Goal: Information Seeking & Learning: Compare options

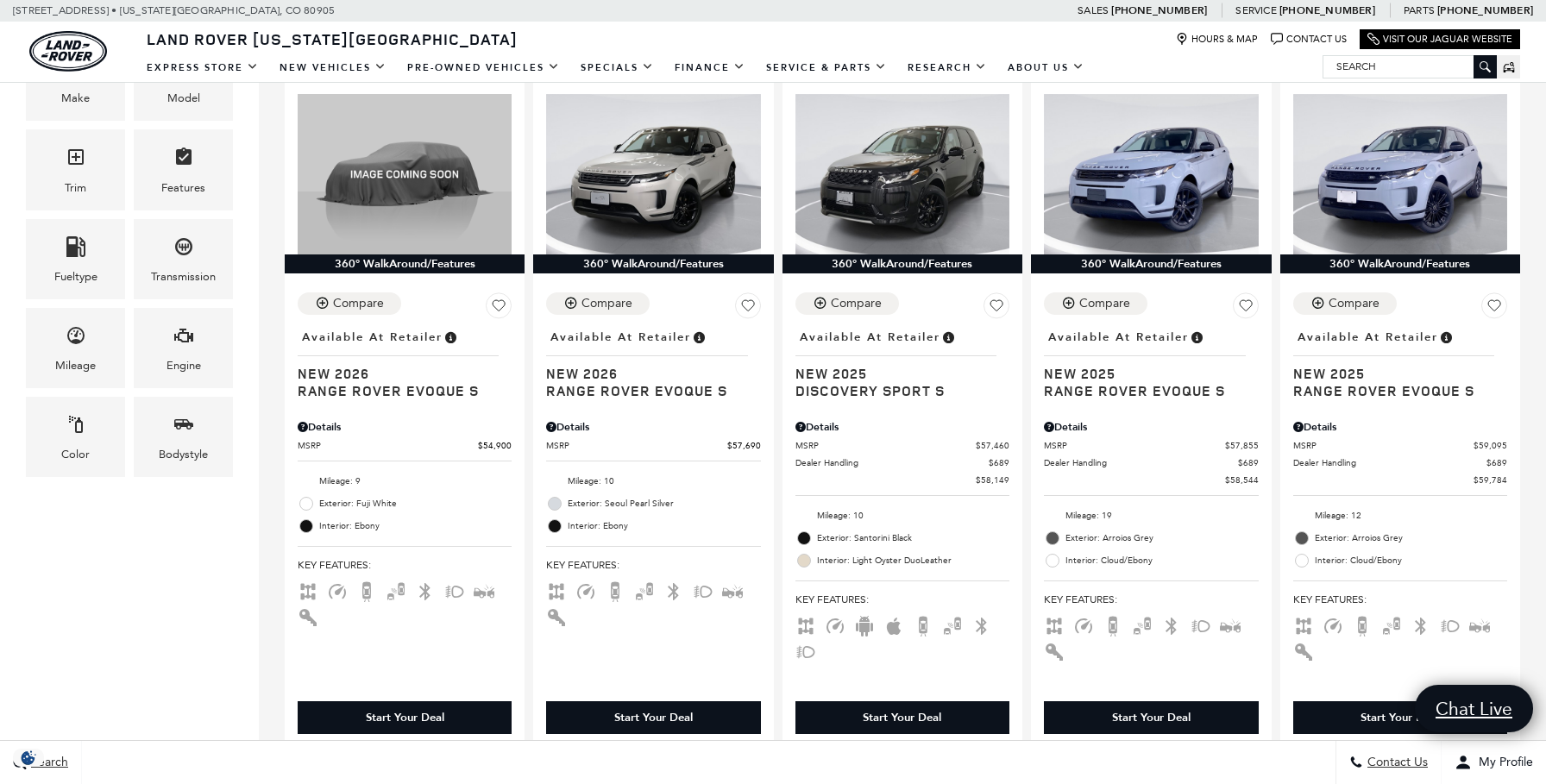
scroll to position [457, 0]
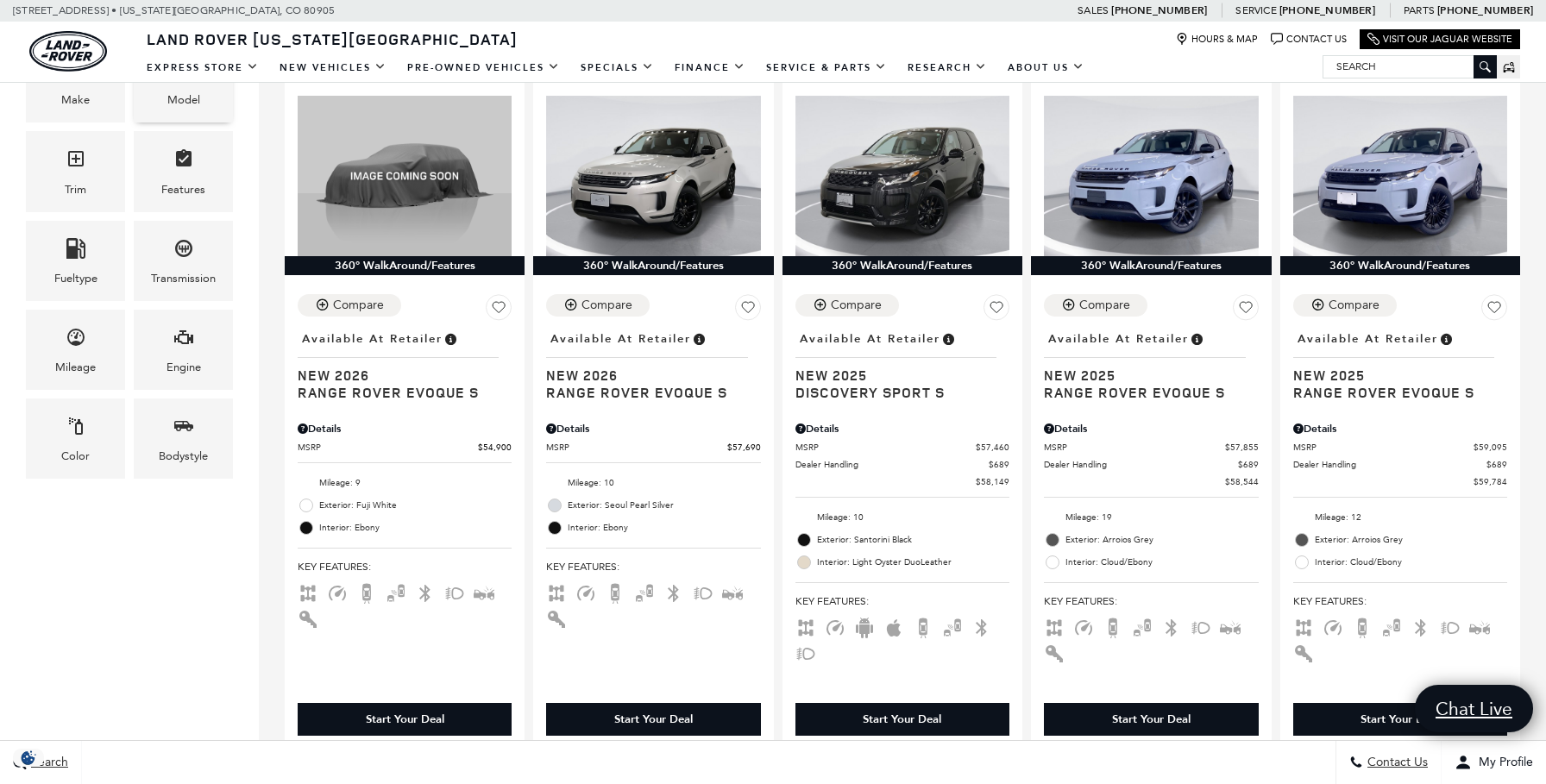
click at [172, 95] on div "Model" at bounding box center [183, 99] width 32 height 19
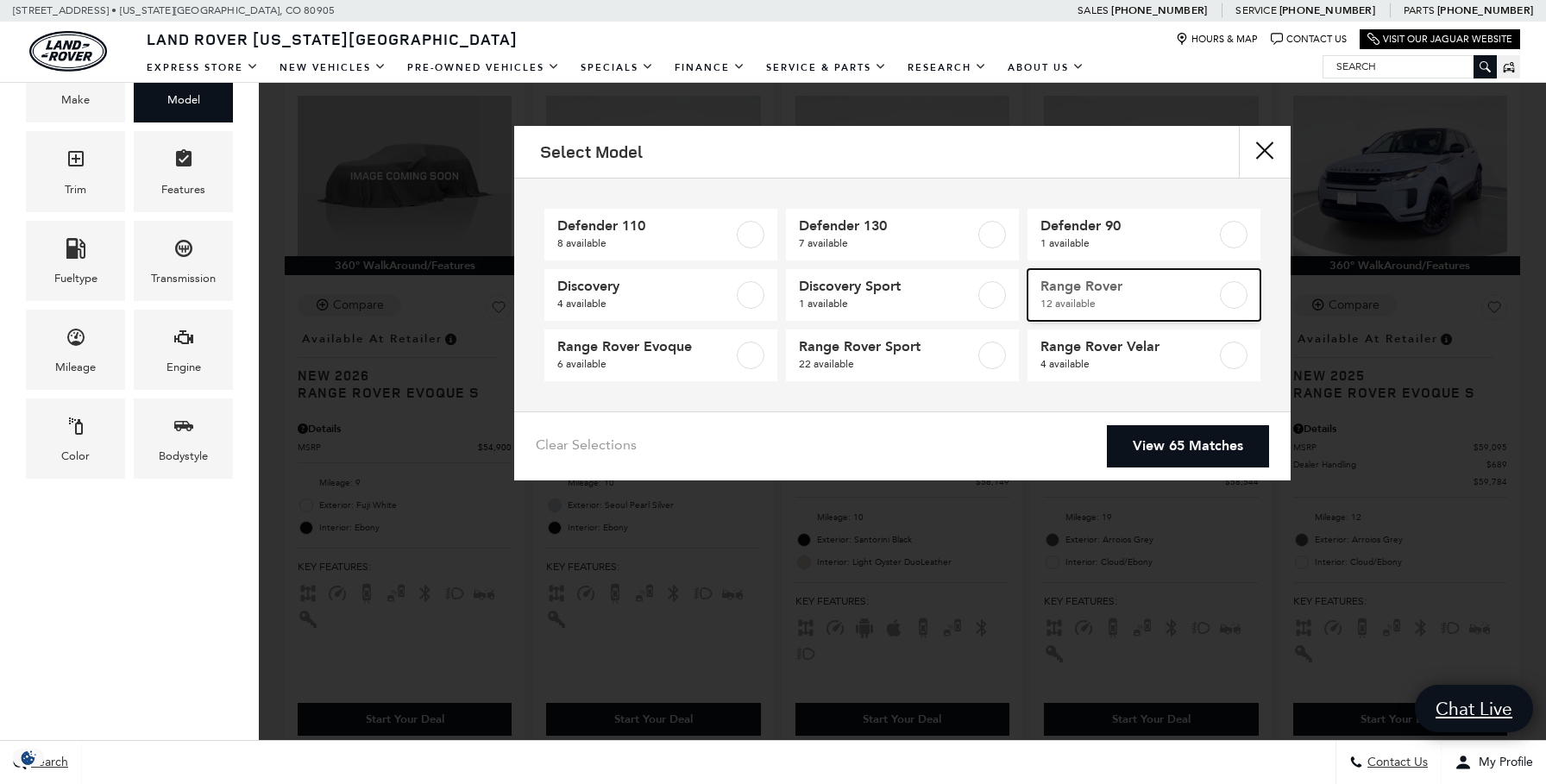
click at [1067, 296] on span "12 available" at bounding box center [1128, 303] width 176 height 17
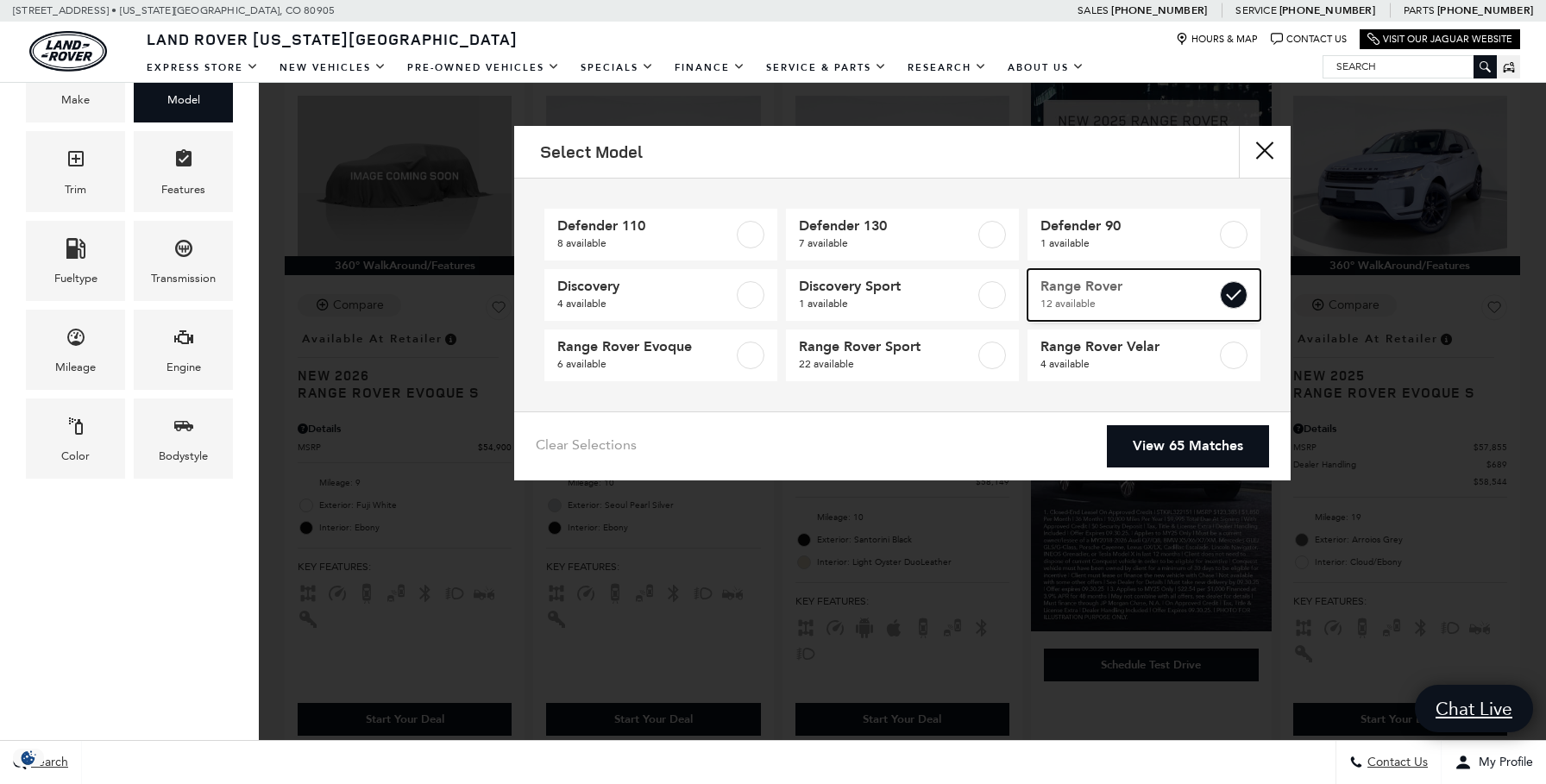
type input "$124,074"
checkbox input "true"
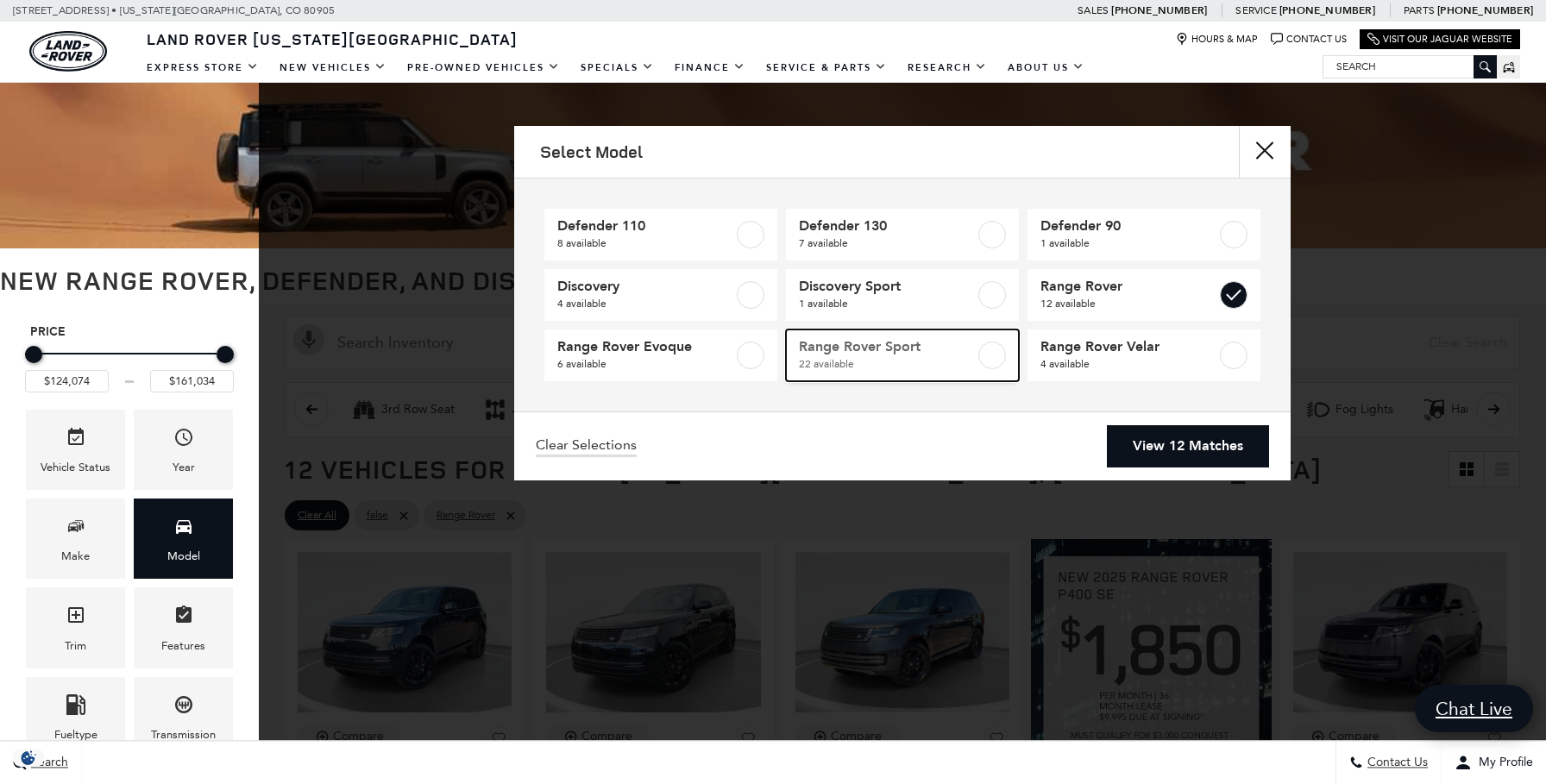
click at [854, 356] on span "22 available" at bounding box center [886, 364] width 176 height 17
type input "$88,764"
checkbox input "true"
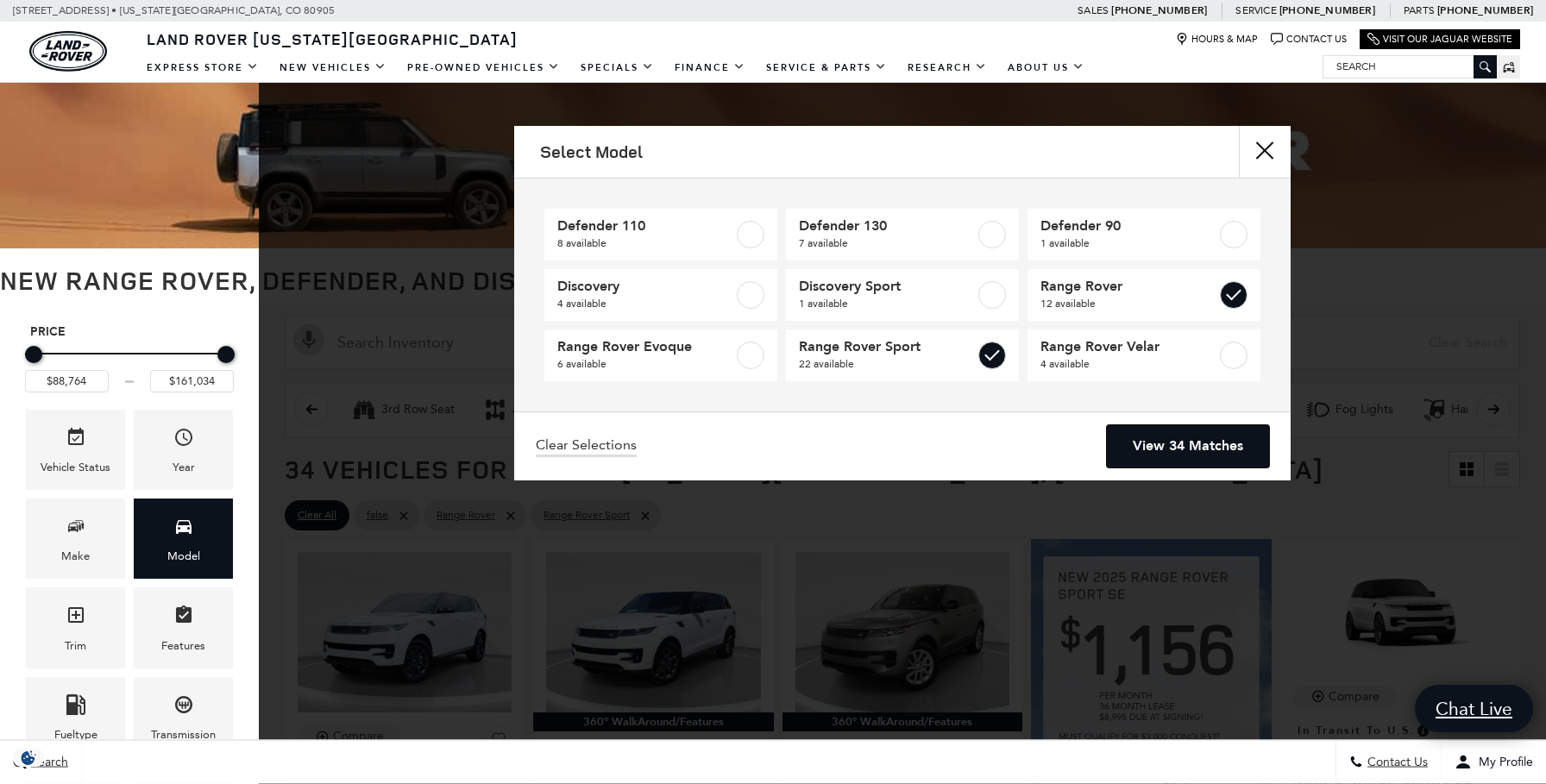
click at [1247, 440] on link "View 34 Matches" at bounding box center [1189, 446] width 162 height 42
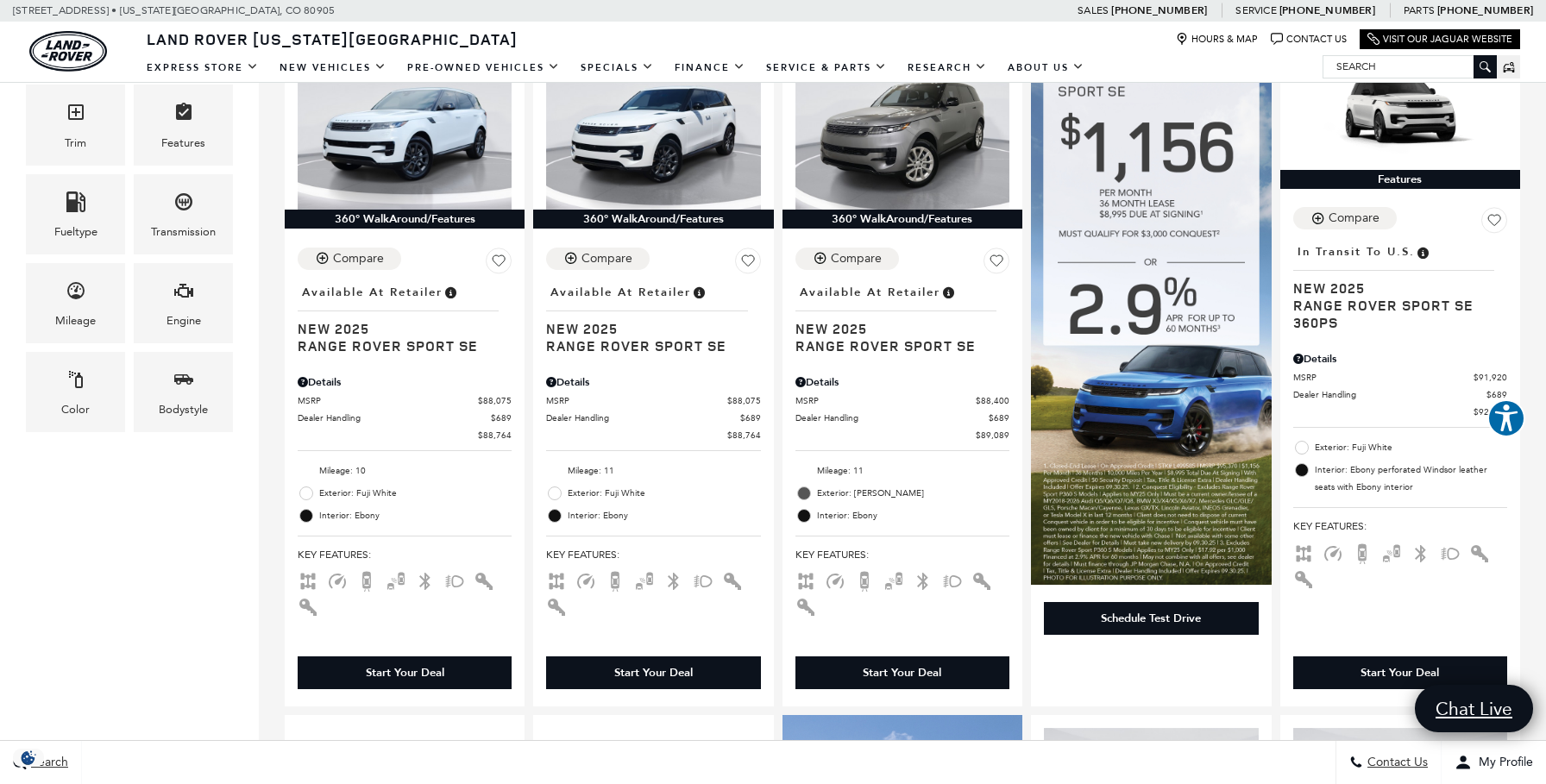
scroll to position [504, 0]
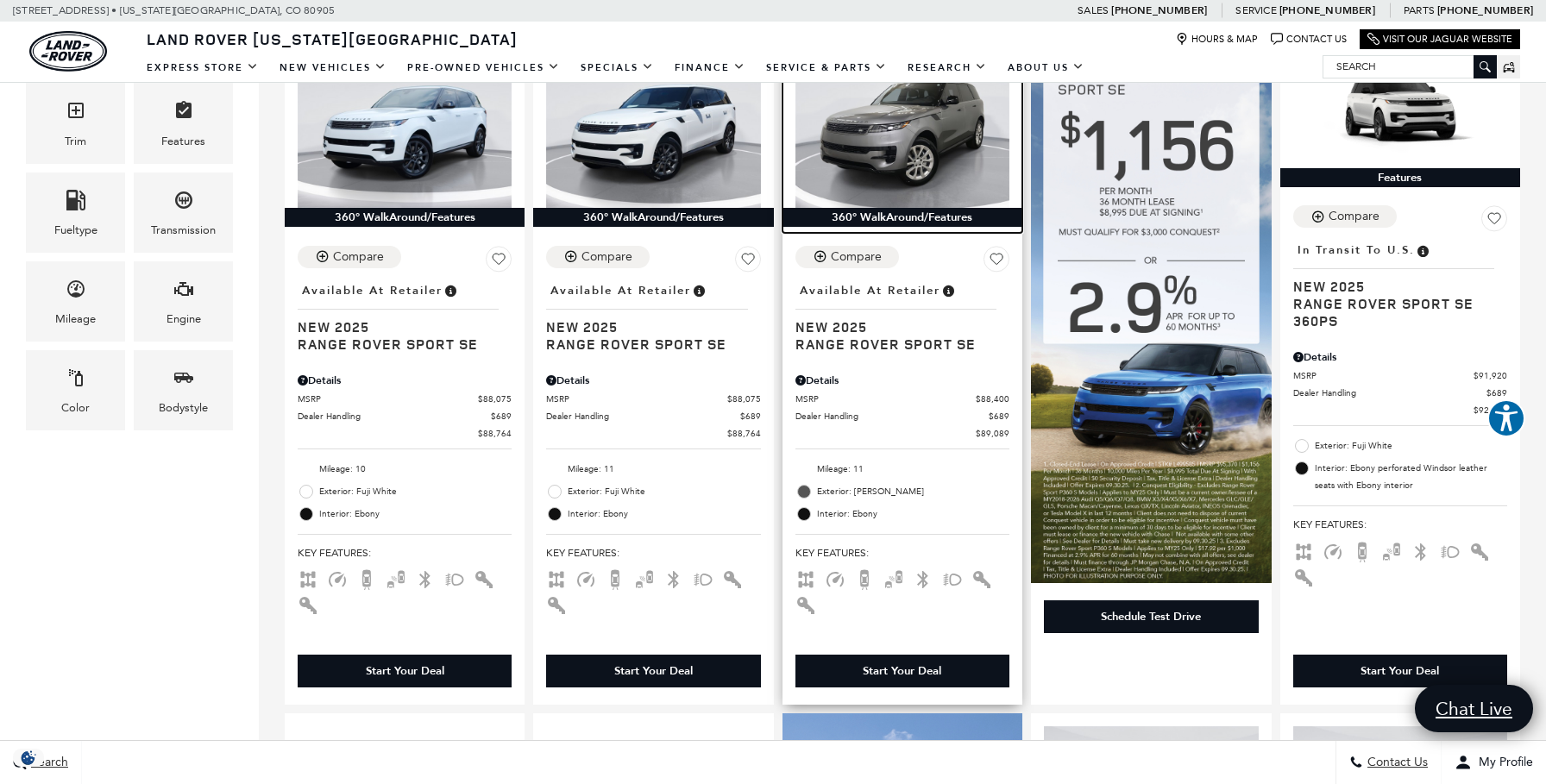
click at [899, 194] on img at bounding box center [902, 128] width 214 height 161
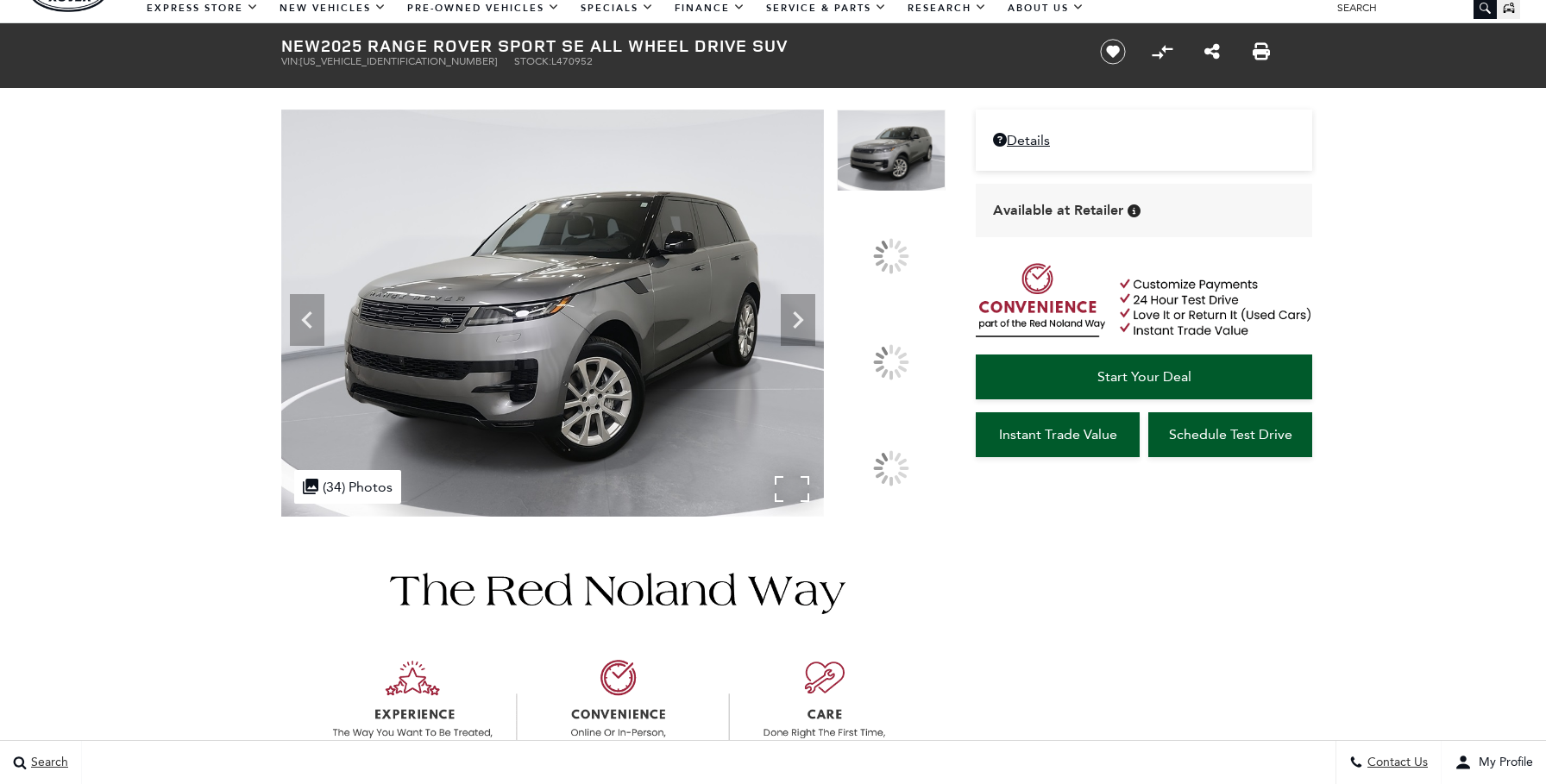
click at [298, 358] on img at bounding box center [552, 312] width 542 height 407
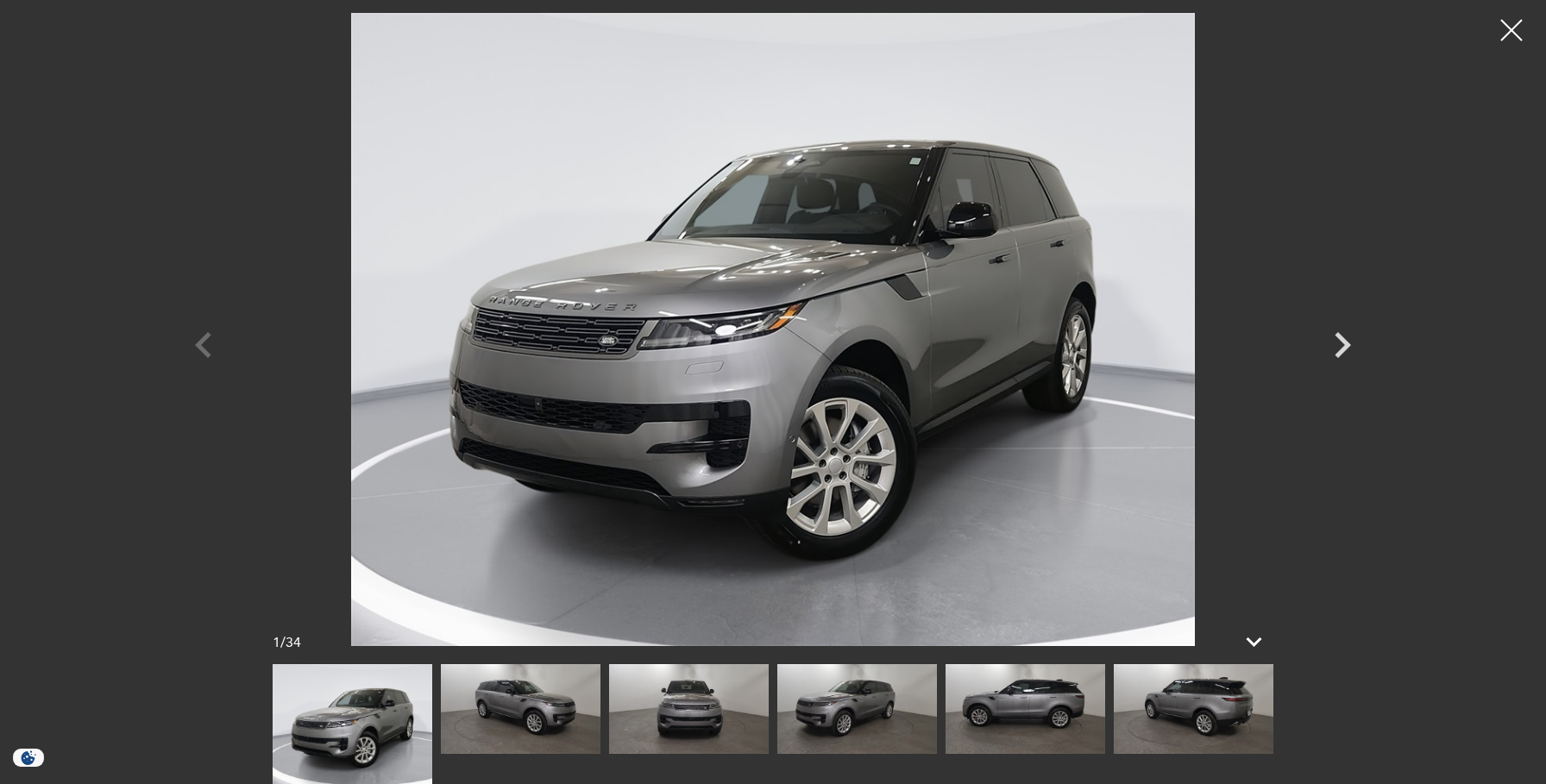
click at [298, 358] on img at bounding box center [773, 329] width 1035 height 633
click at [206, 338] on div at bounding box center [773, 329] width 1208 height 633
click at [1345, 346] on icon "Next" at bounding box center [1343, 345] width 16 height 26
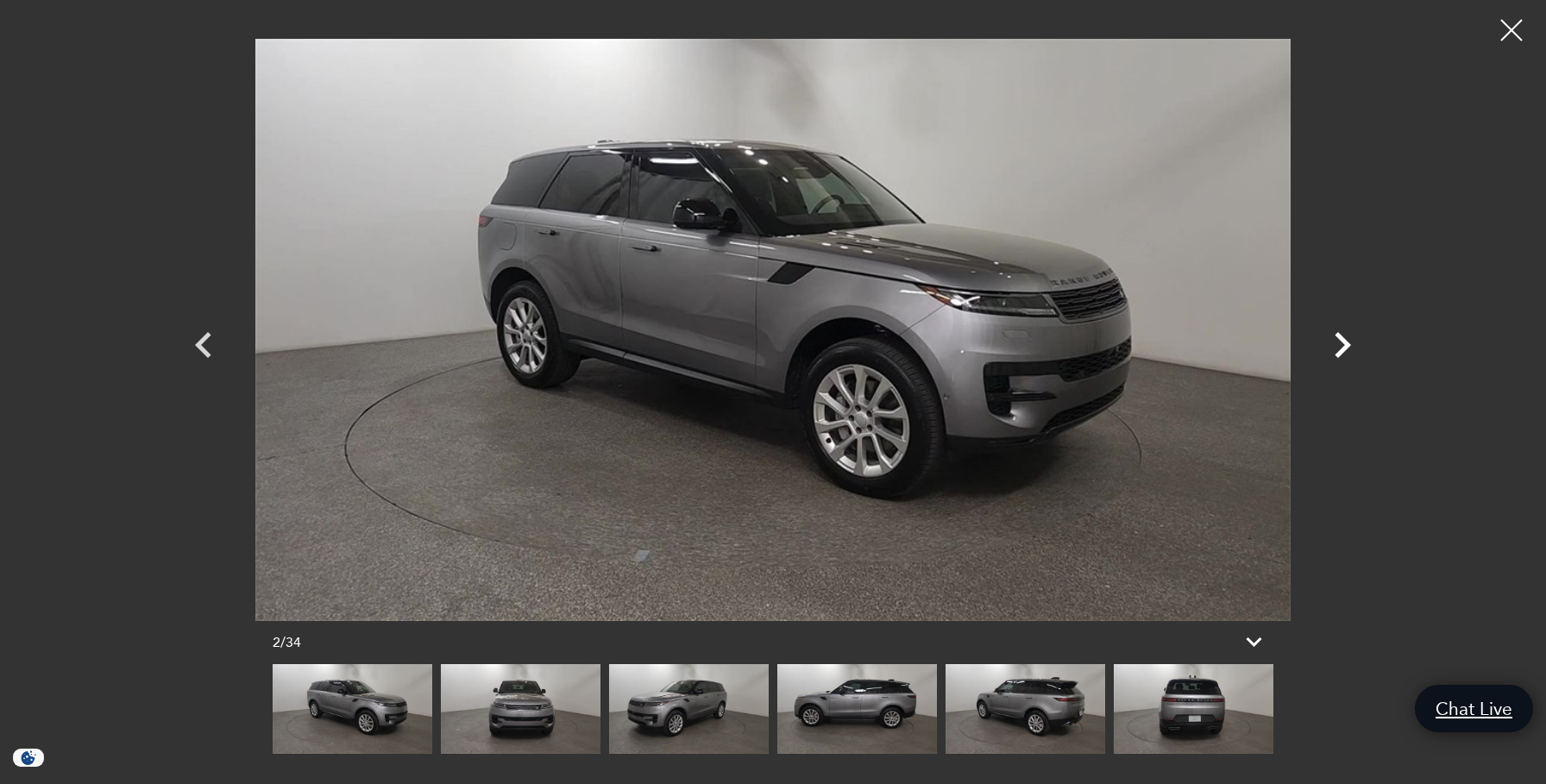
click at [1345, 346] on icon "Next" at bounding box center [1343, 345] width 16 height 26
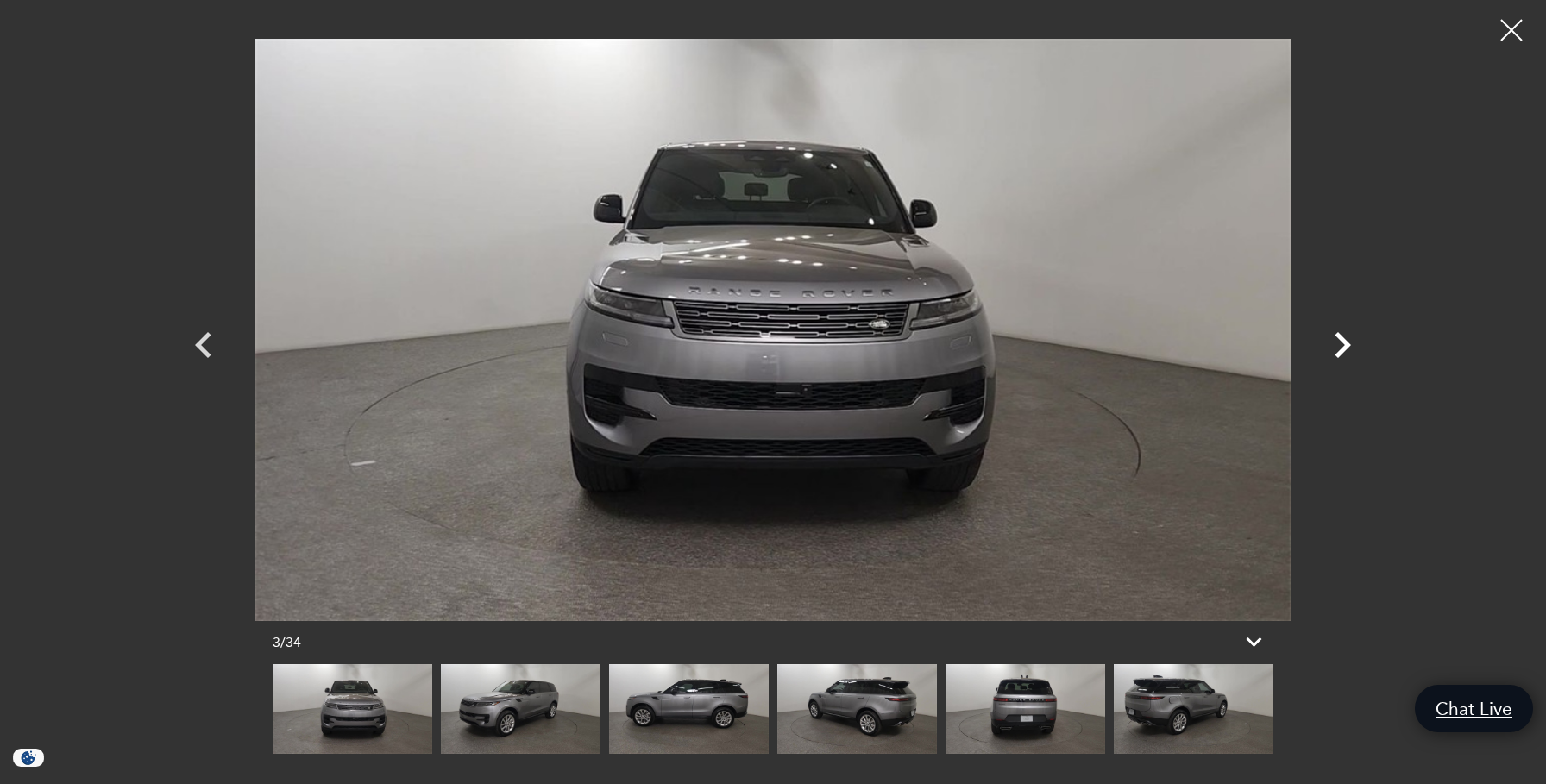
click at [1345, 346] on icon "Next" at bounding box center [1343, 345] width 16 height 26
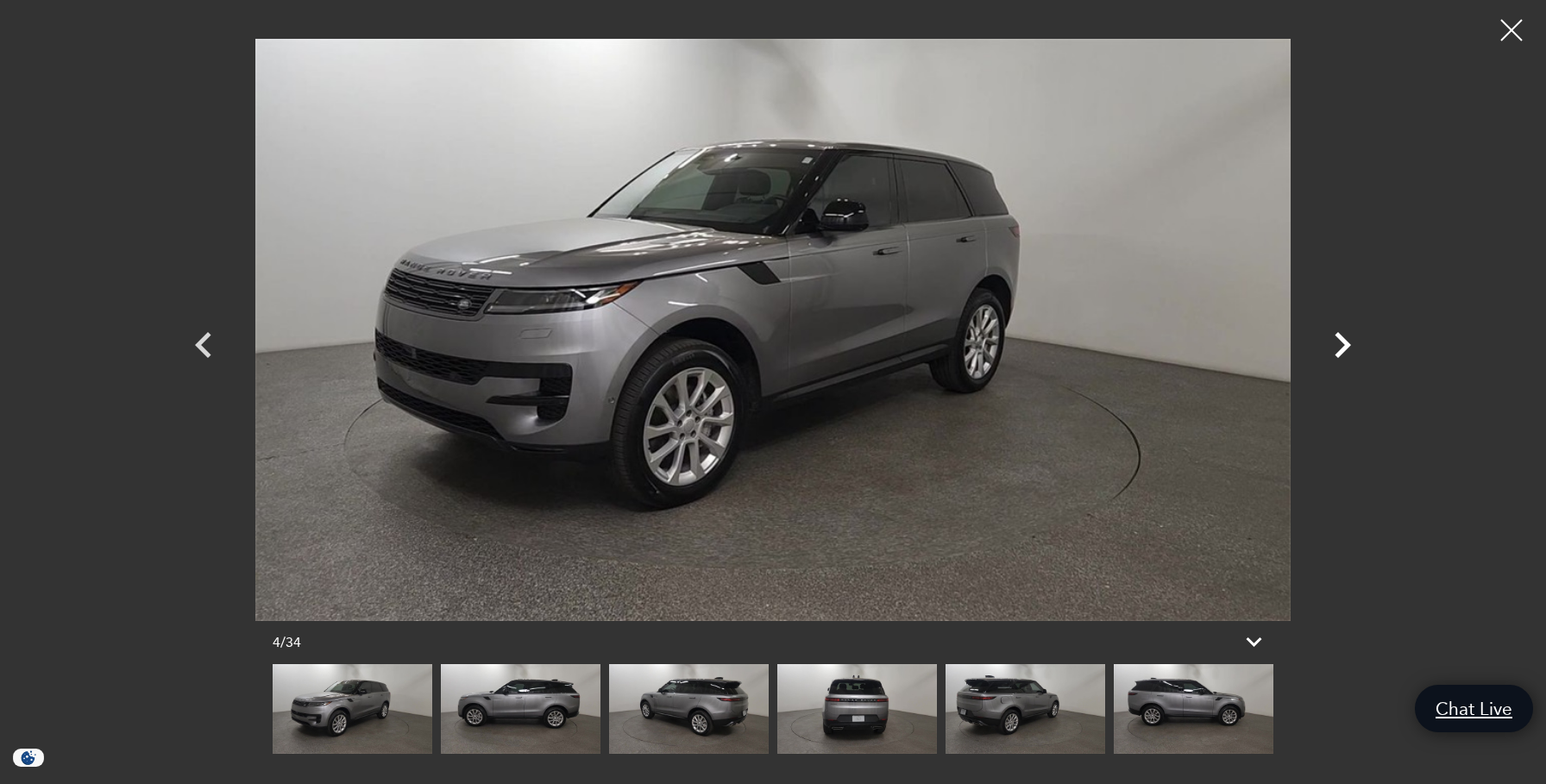
click at [1345, 346] on icon "Next" at bounding box center [1343, 345] width 16 height 26
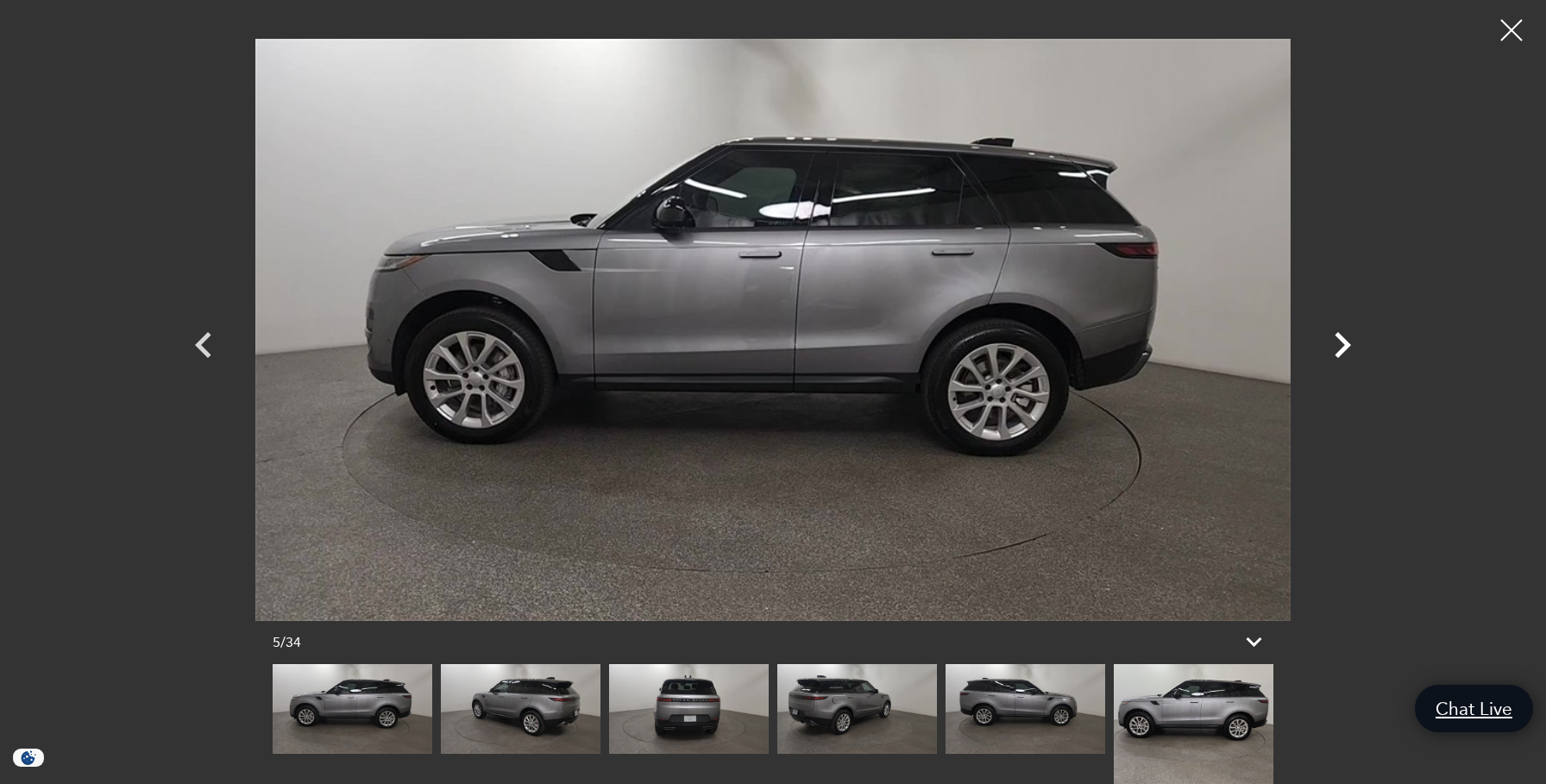
click at [1345, 346] on icon "Next" at bounding box center [1343, 345] width 16 height 26
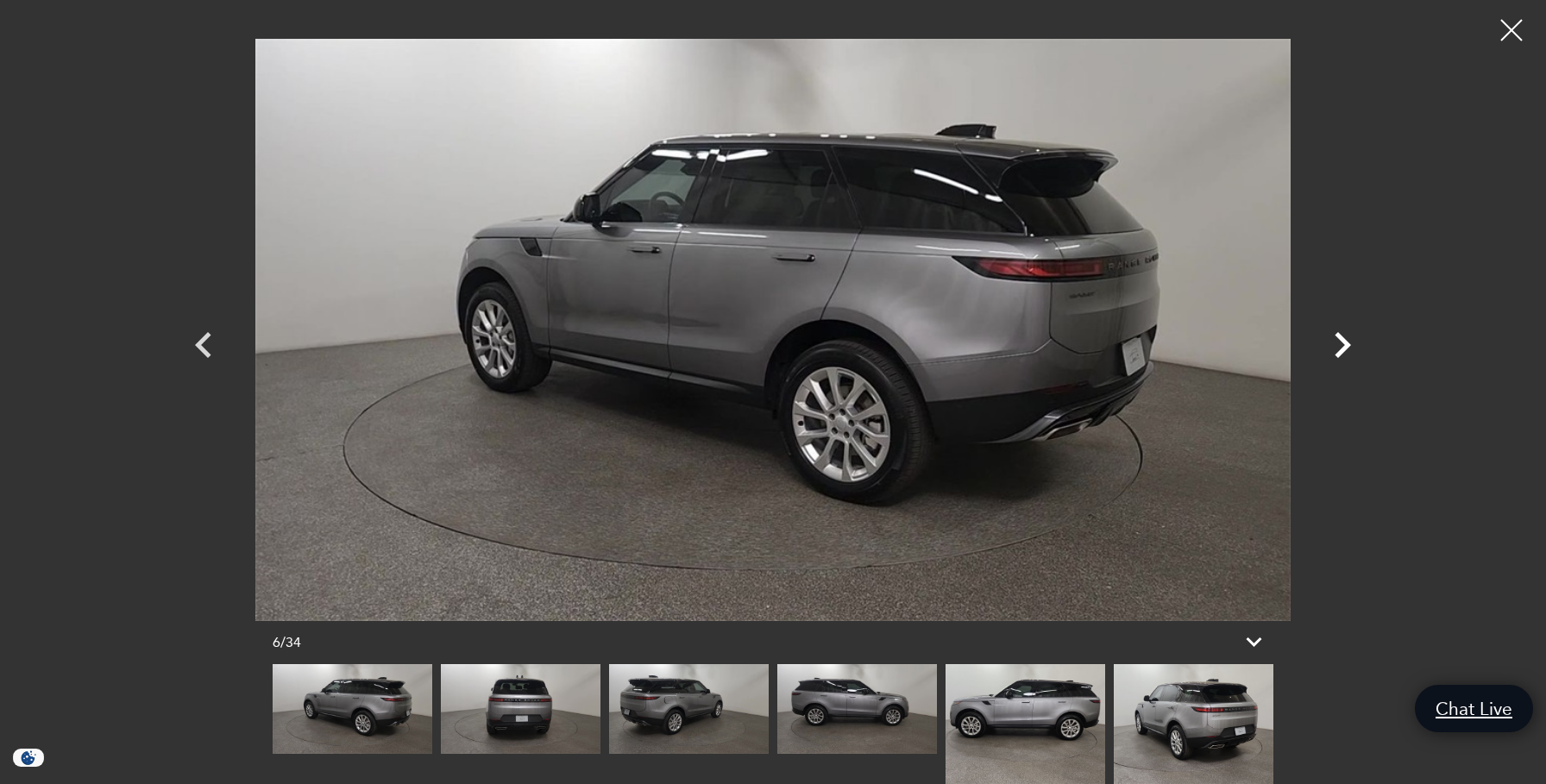
click at [1345, 346] on icon "Next" at bounding box center [1343, 345] width 16 height 26
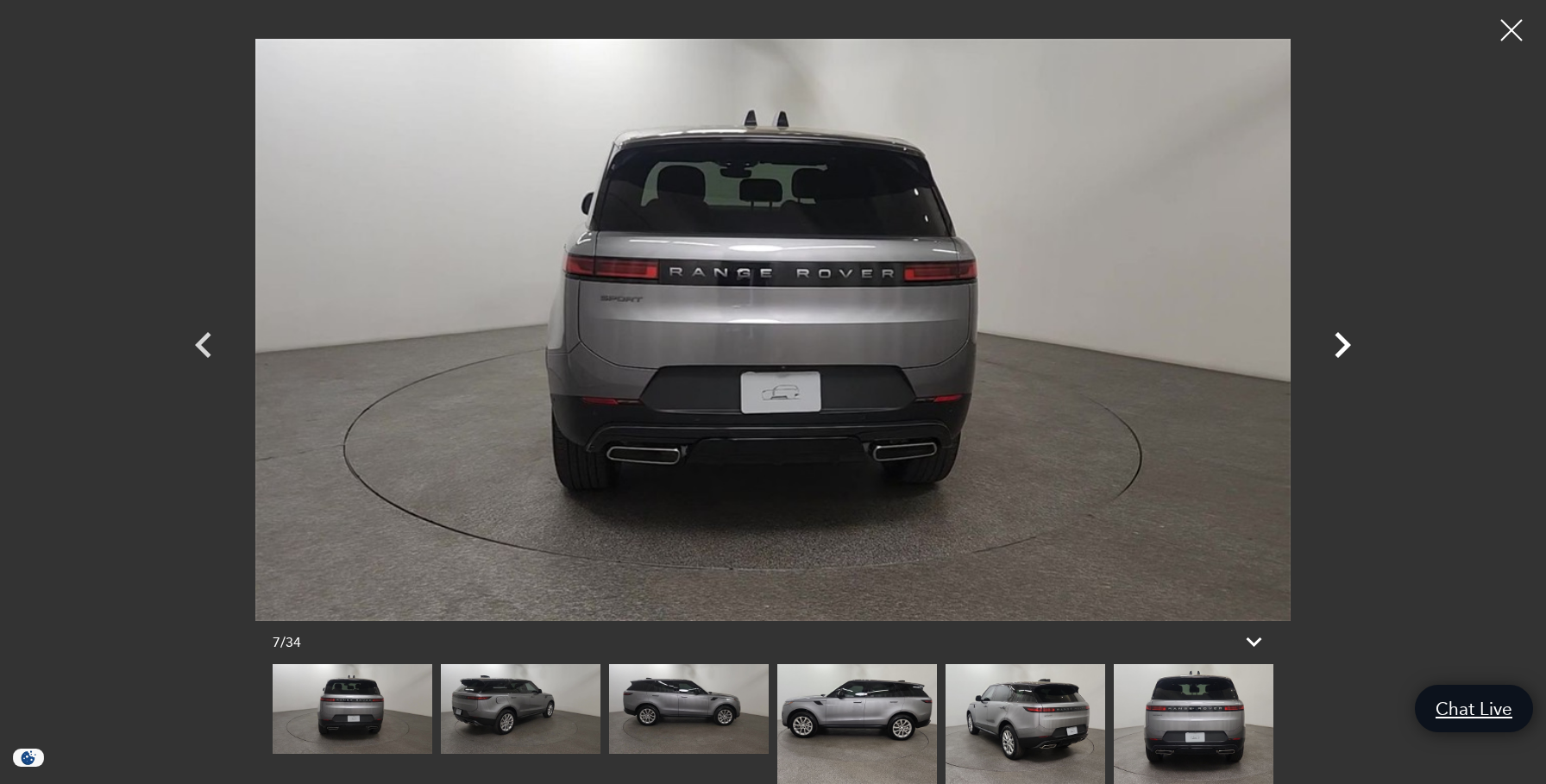
click at [1345, 346] on icon "Next" at bounding box center [1343, 345] width 16 height 26
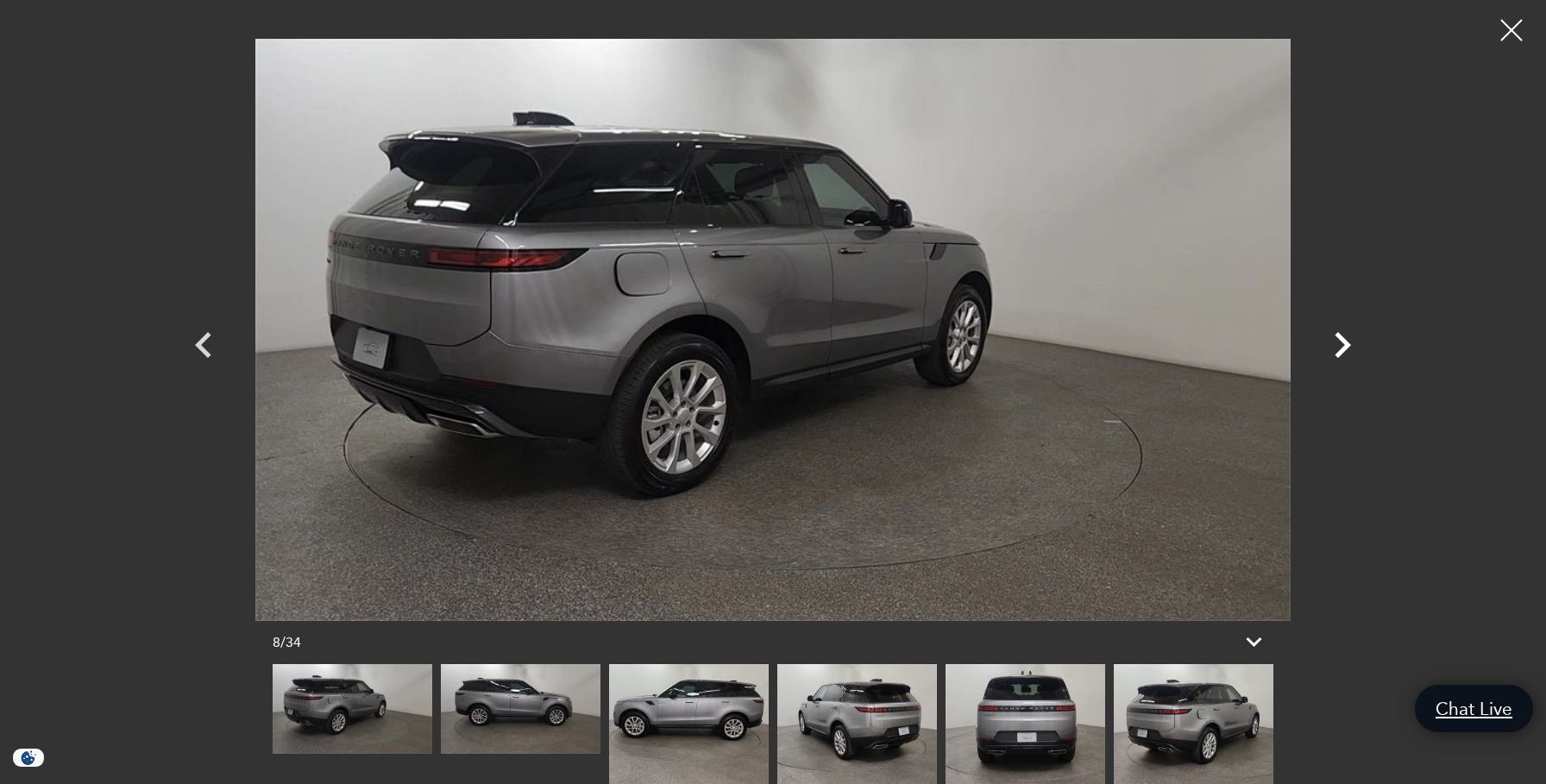
click at [1345, 346] on icon "Next" at bounding box center [1343, 345] width 16 height 26
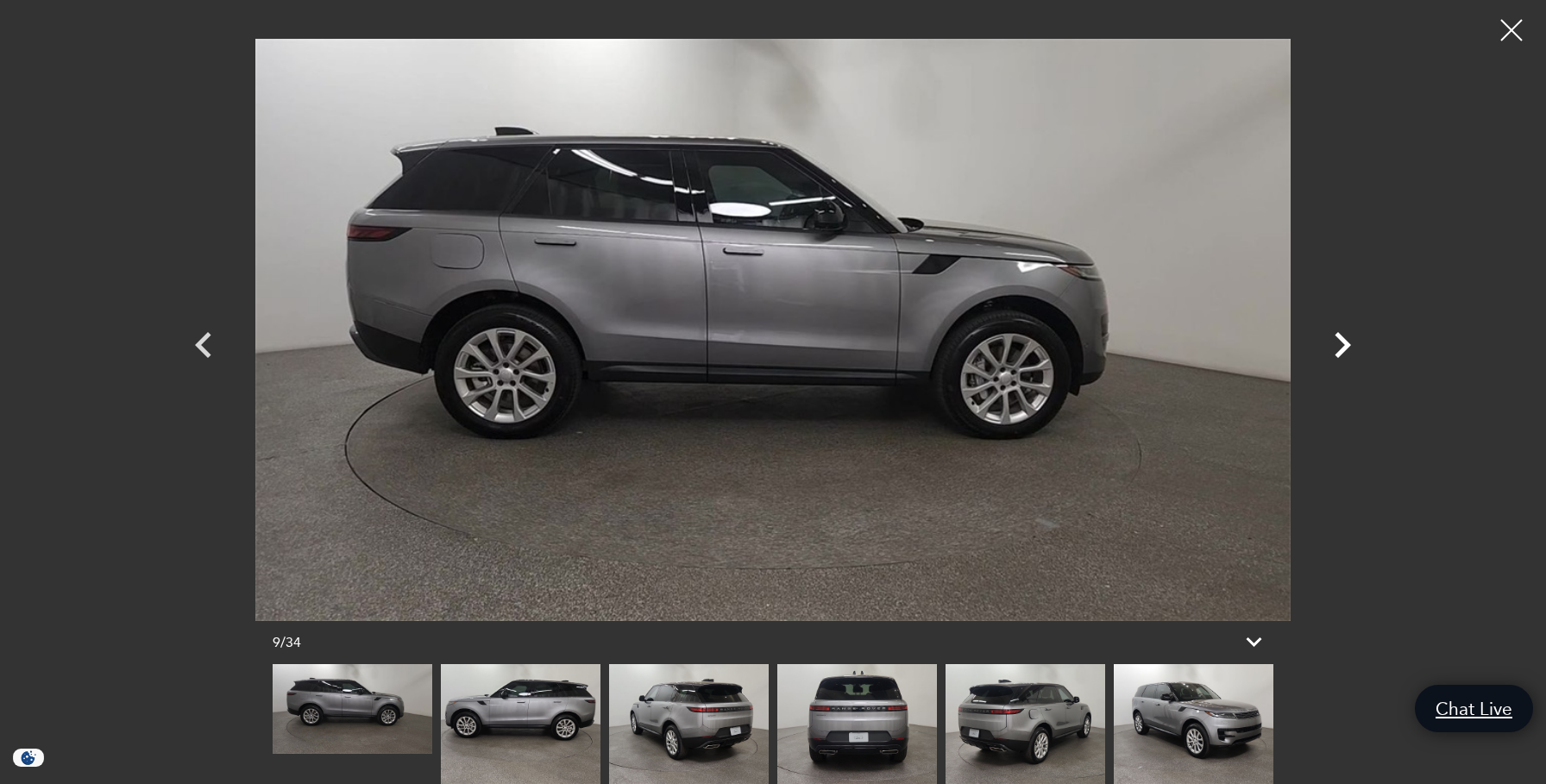
click at [1345, 346] on icon "Next" at bounding box center [1343, 345] width 16 height 26
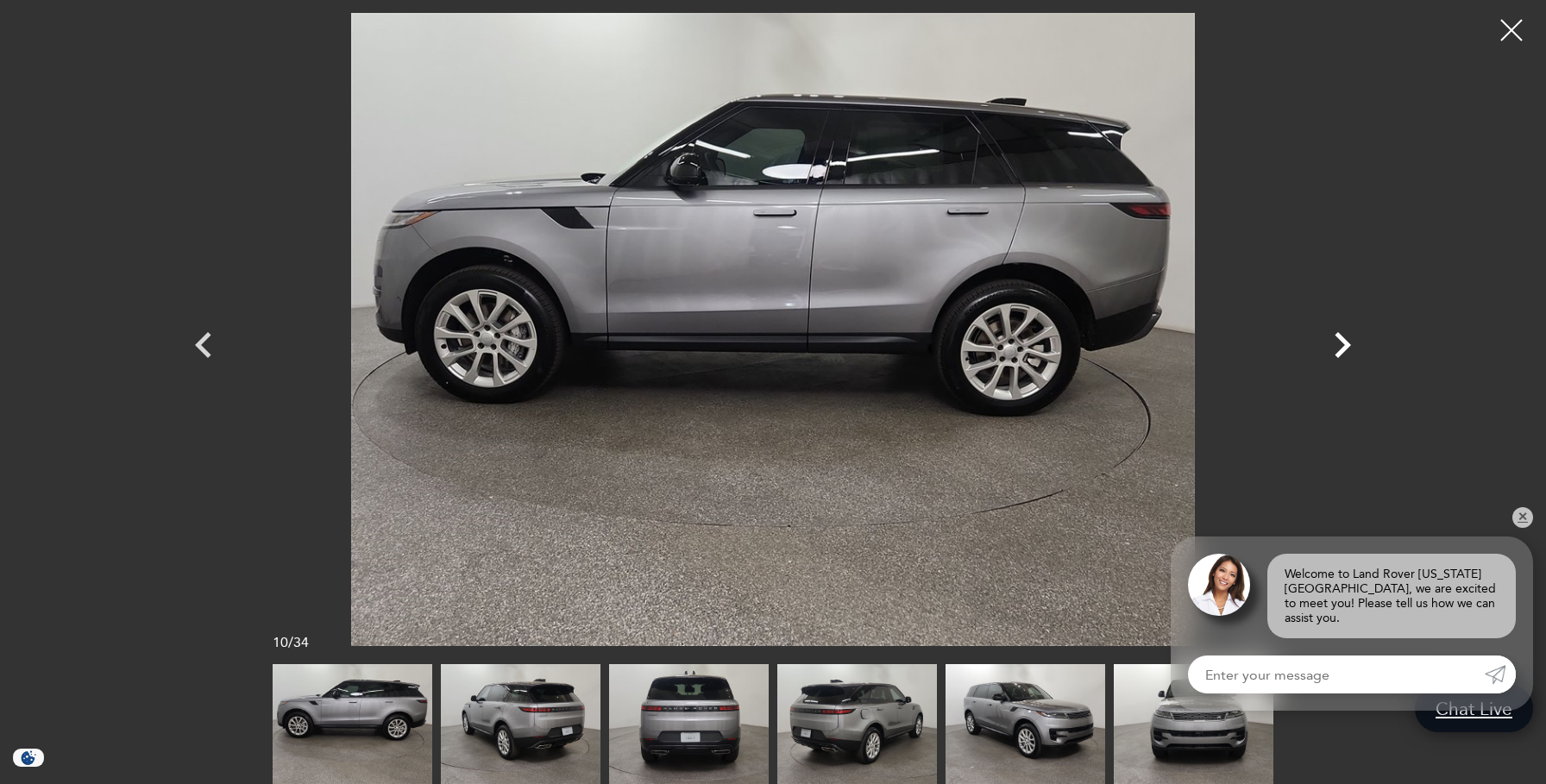
click at [1345, 346] on icon "Next" at bounding box center [1343, 345] width 16 height 26
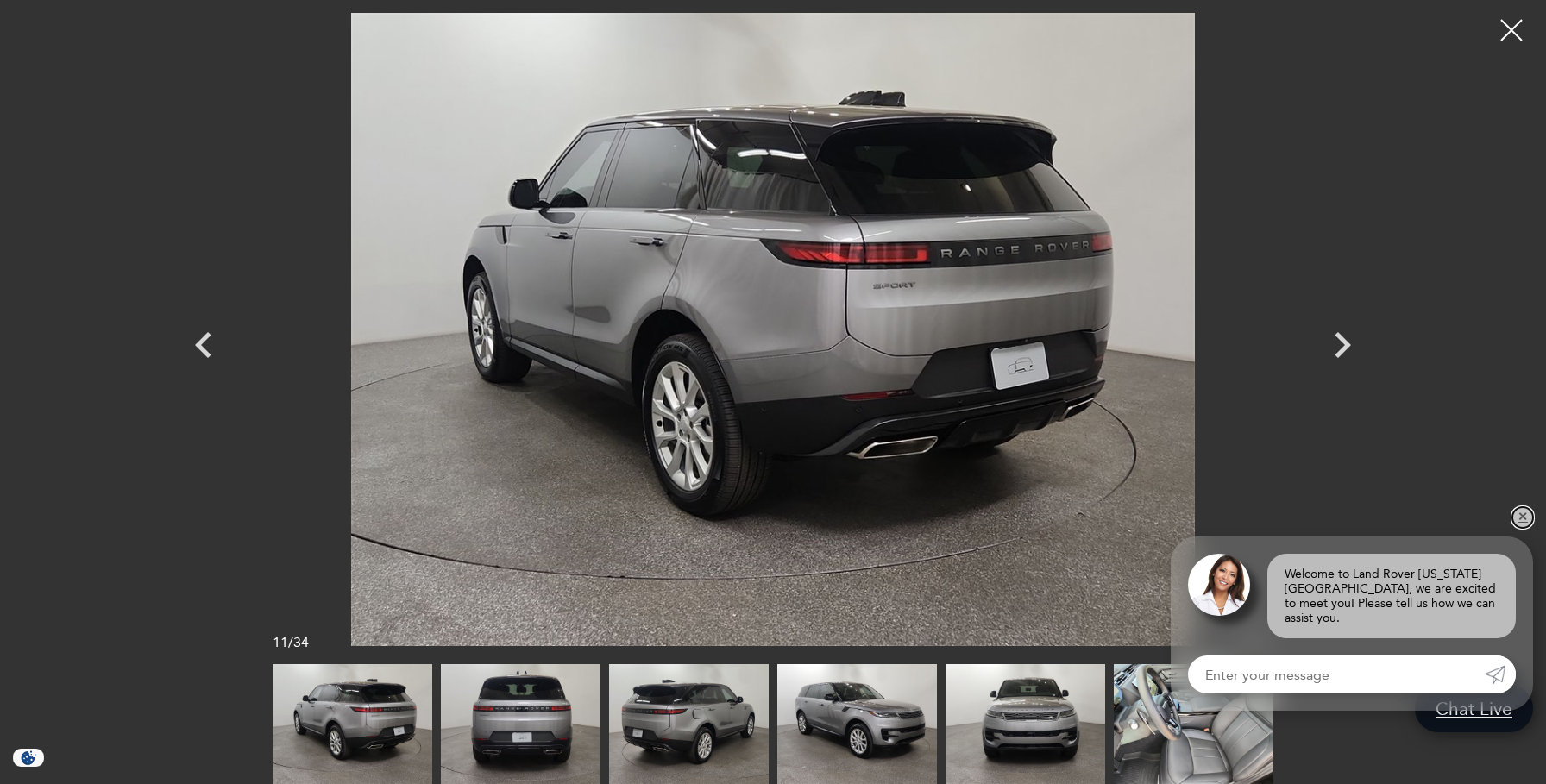
click at [1522, 528] on link "✕" at bounding box center [1523, 517] width 21 height 21
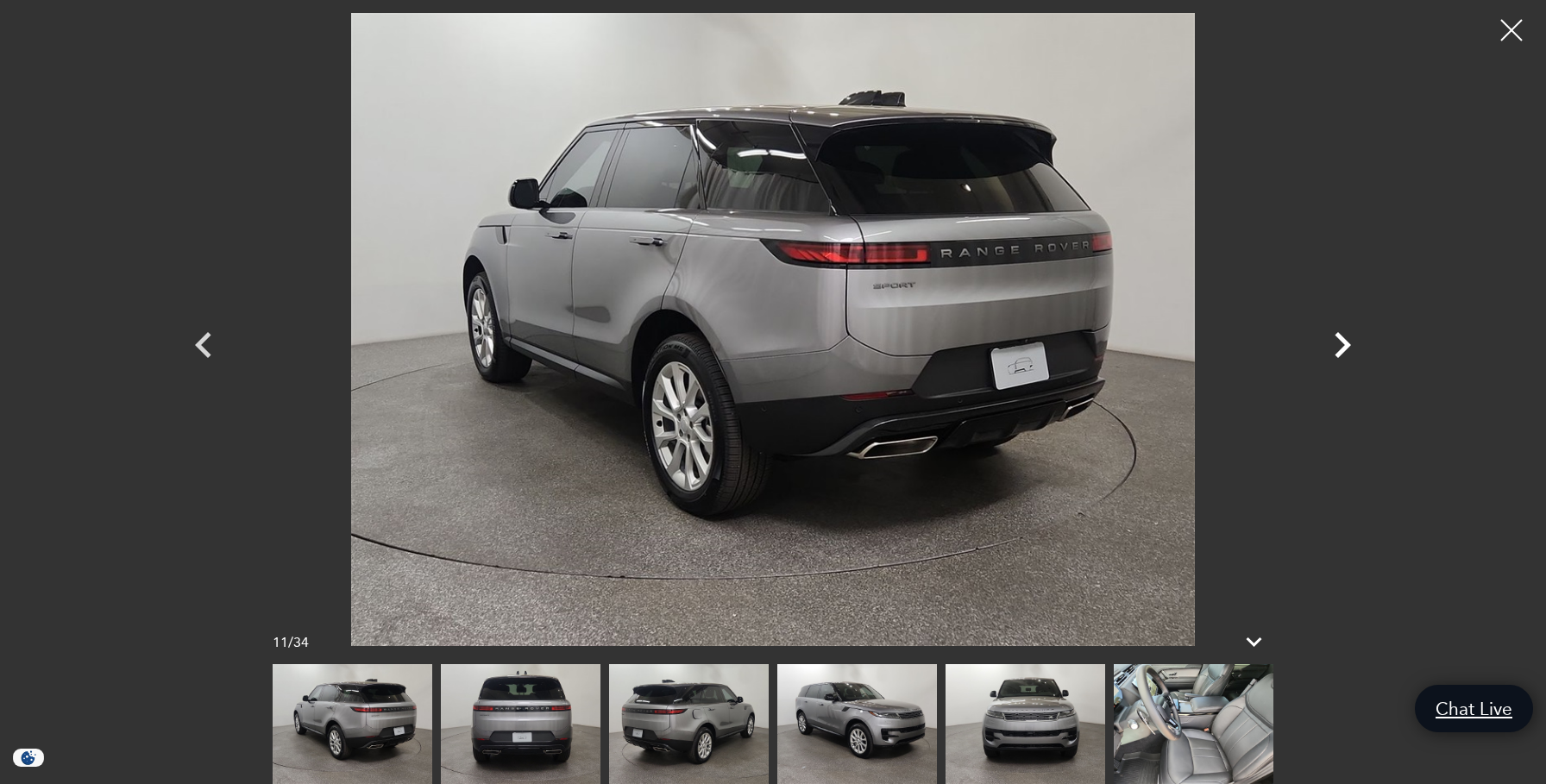
click at [1344, 346] on icon "Next" at bounding box center [1342, 345] width 51 height 51
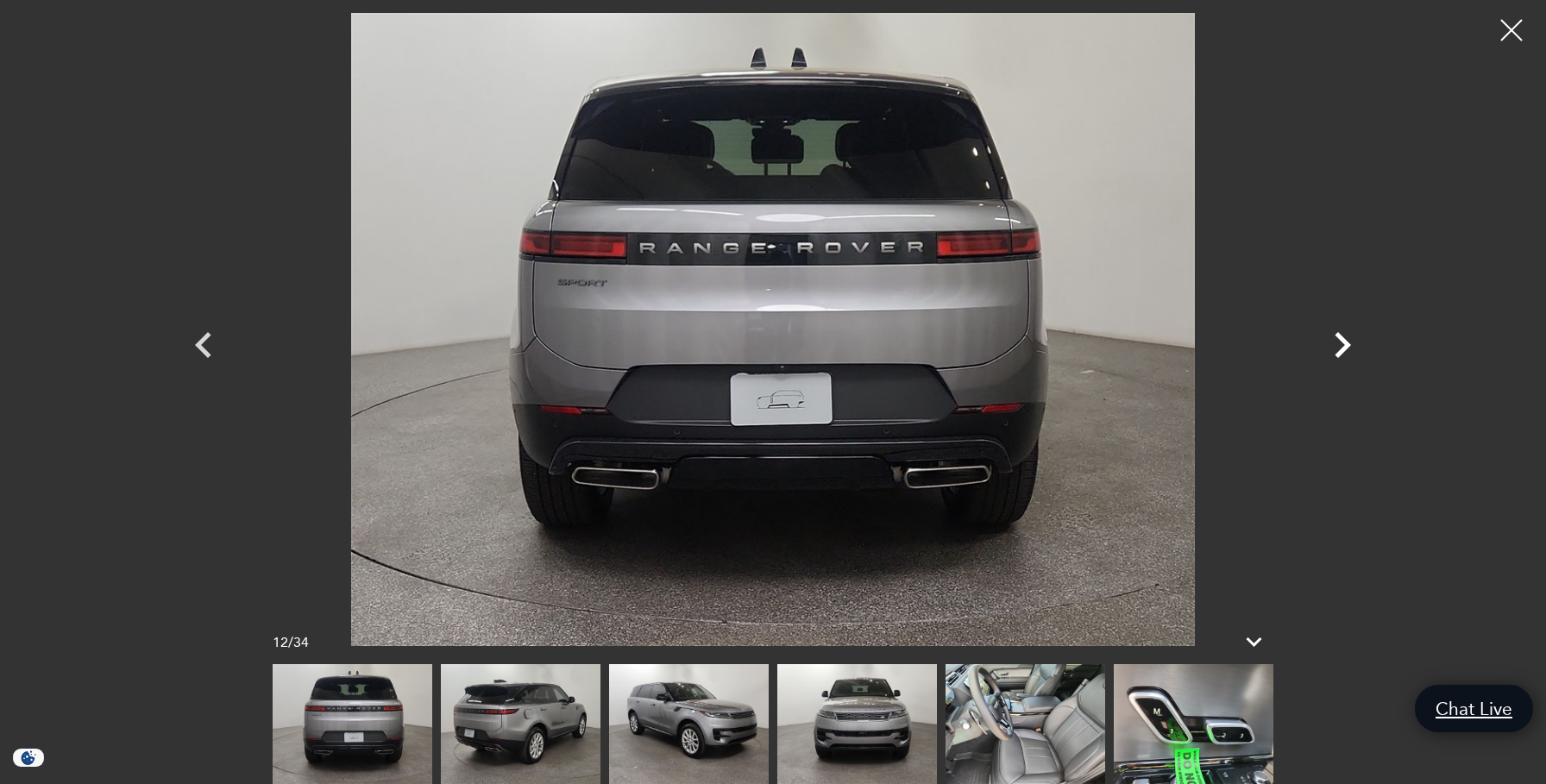
click at [1344, 346] on icon "Next" at bounding box center [1342, 345] width 51 height 51
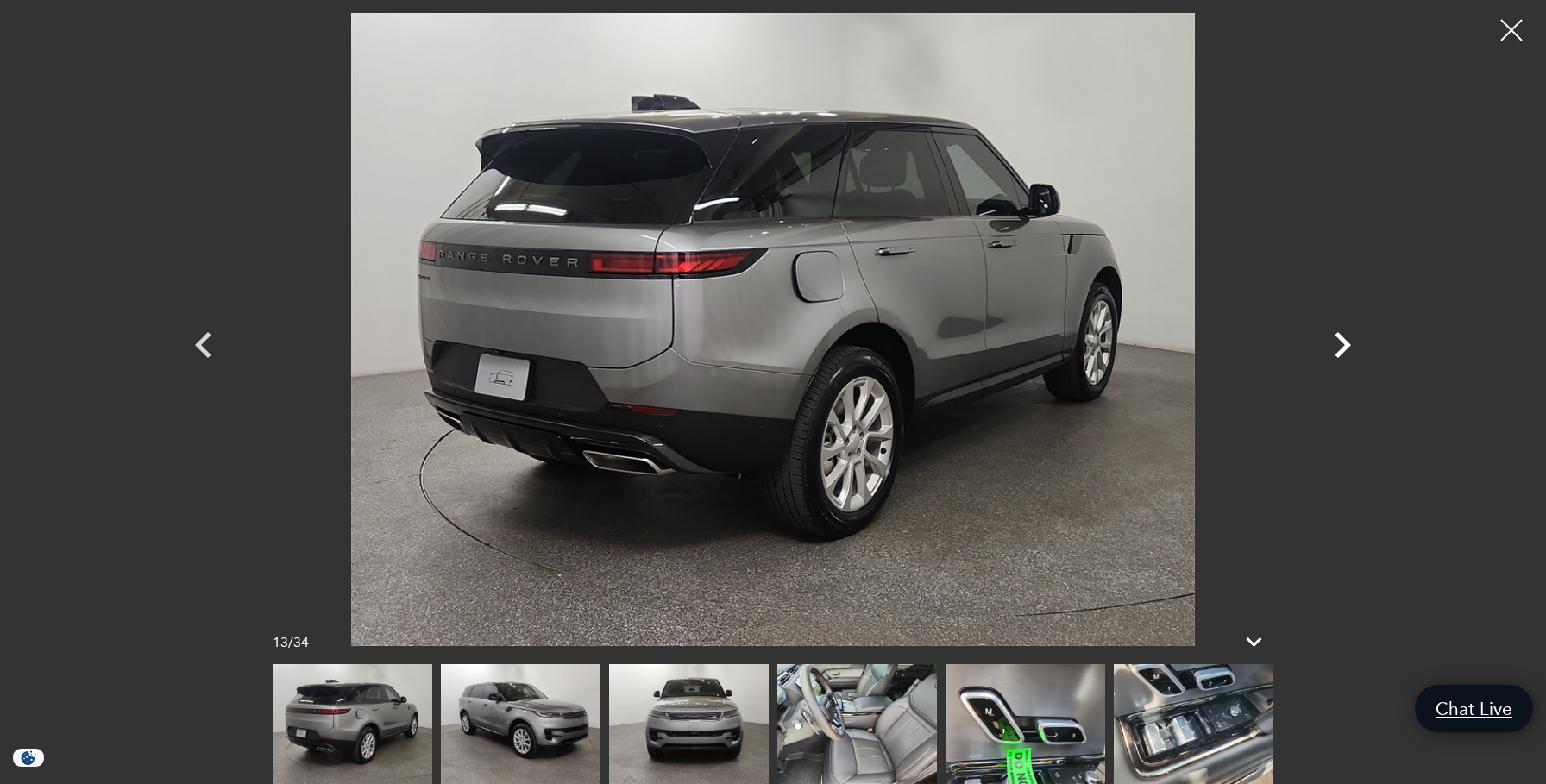
click at [1343, 346] on icon "Next" at bounding box center [1342, 345] width 51 height 51
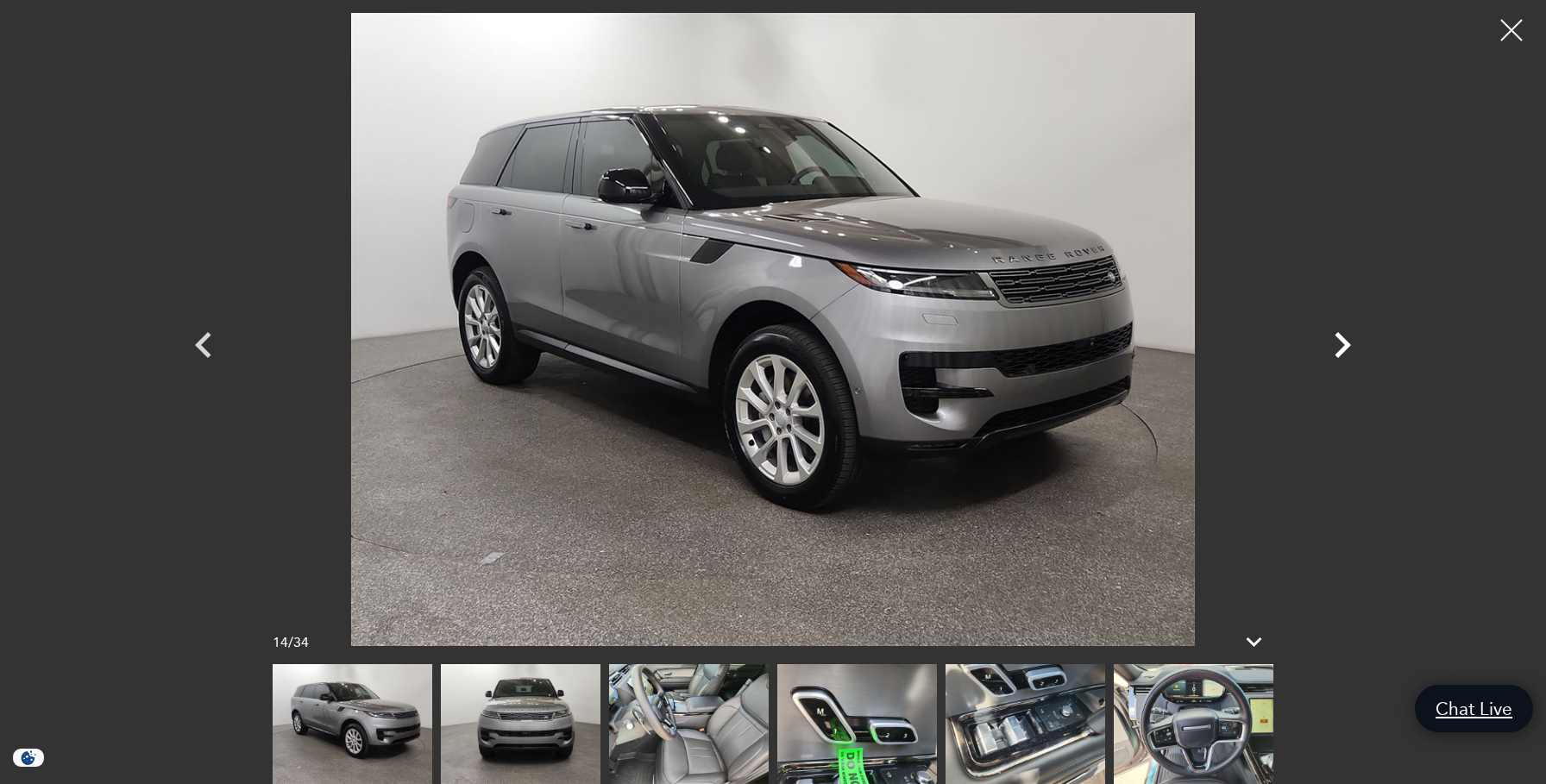
click at [1343, 346] on icon "Next" at bounding box center [1342, 345] width 51 height 51
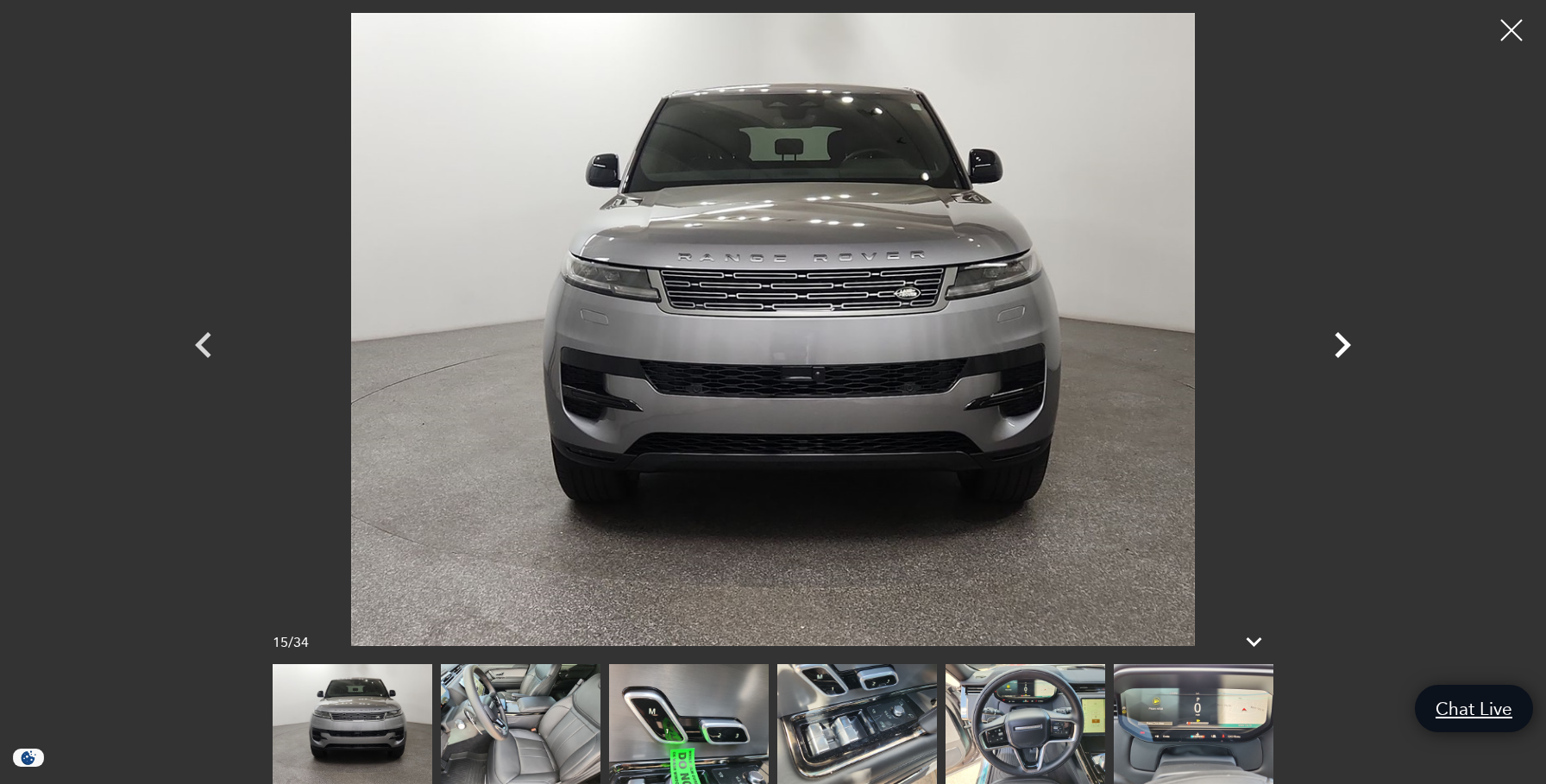
click at [1343, 346] on icon "Next" at bounding box center [1342, 345] width 51 height 51
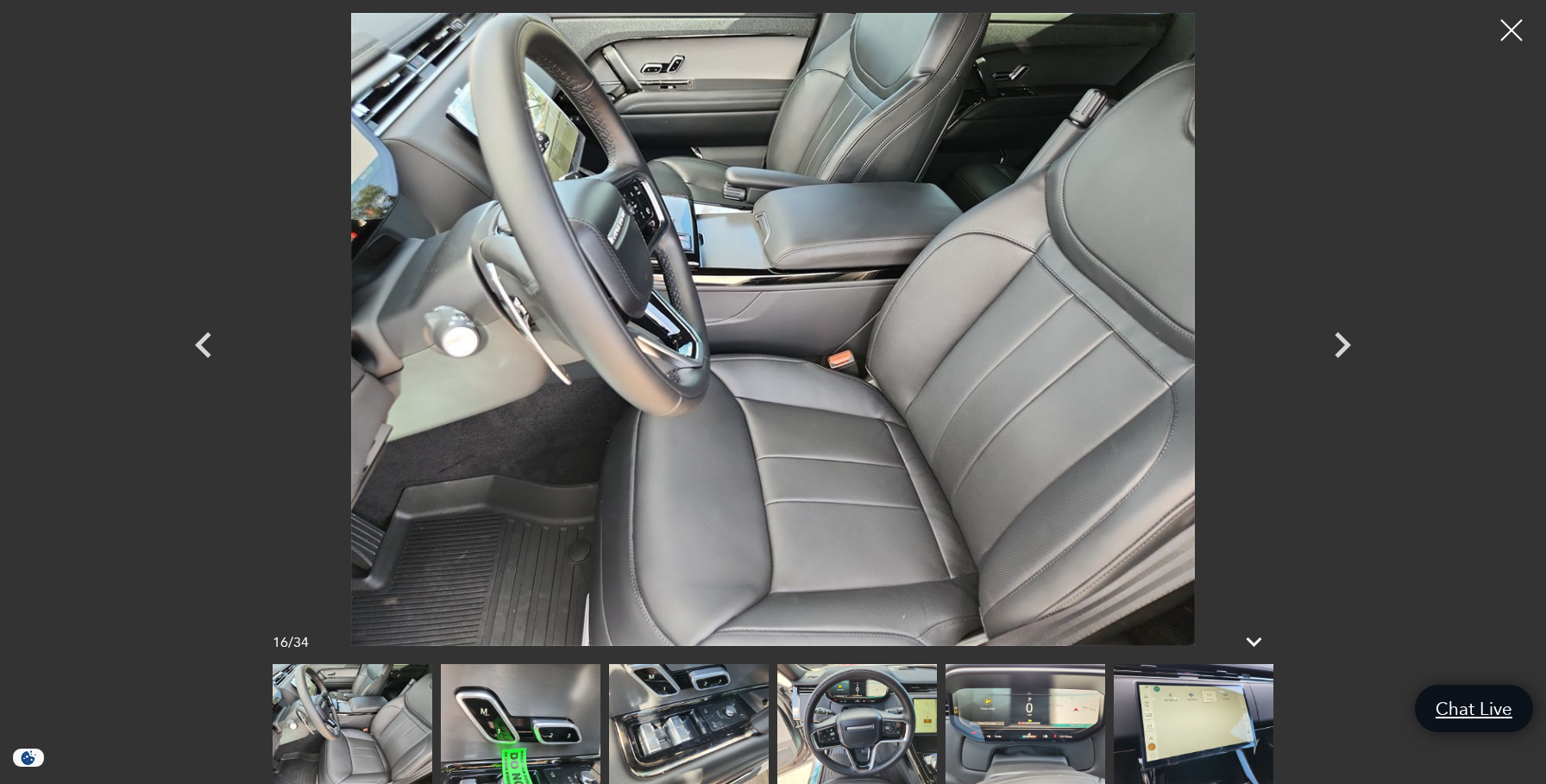
scroll to position [471, 0]
click at [1080, 715] on img at bounding box center [1025, 724] width 160 height 120
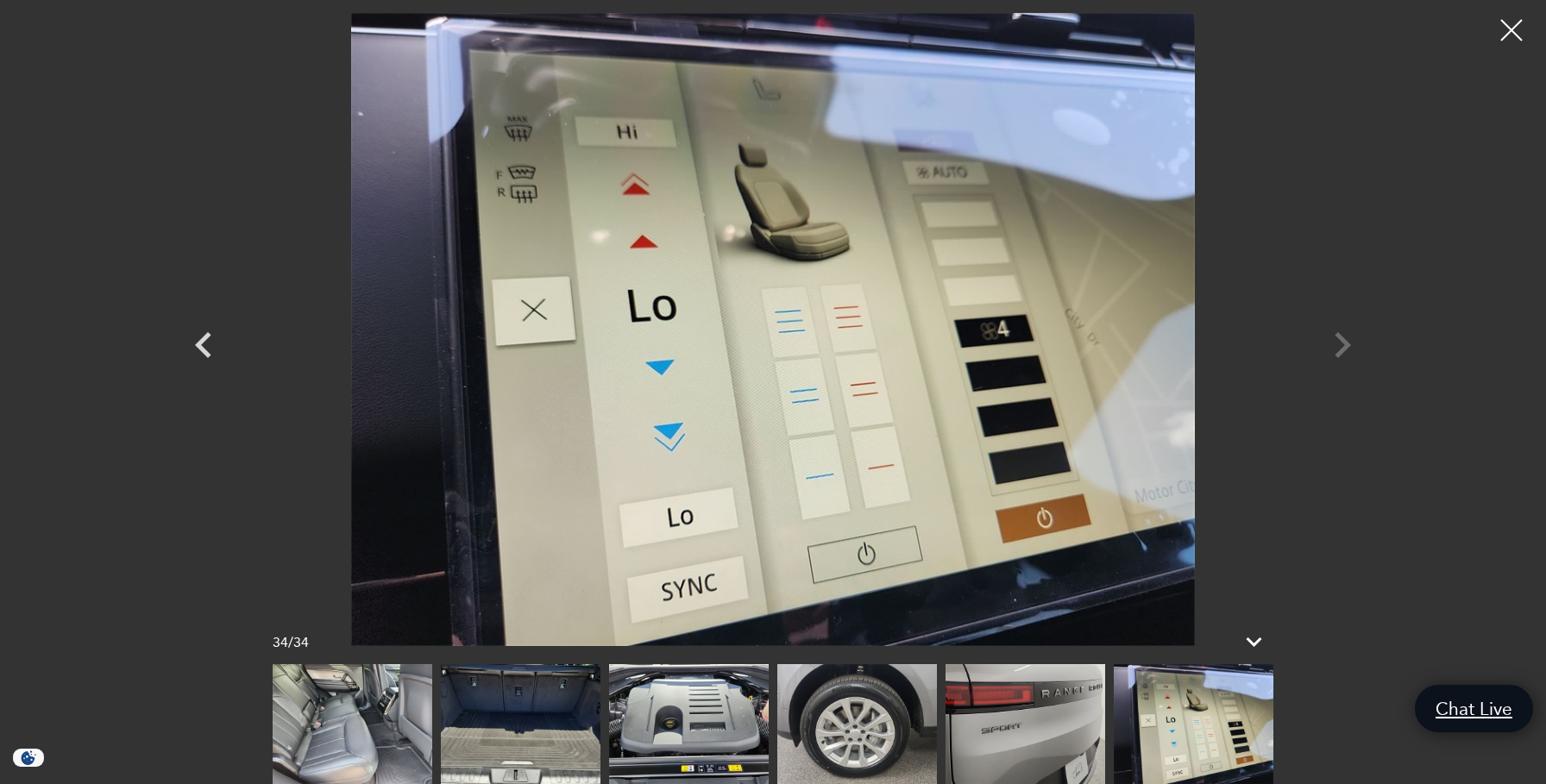
scroll to position [1345, 0]
click at [1518, 33] on div at bounding box center [1512, 31] width 46 height 46
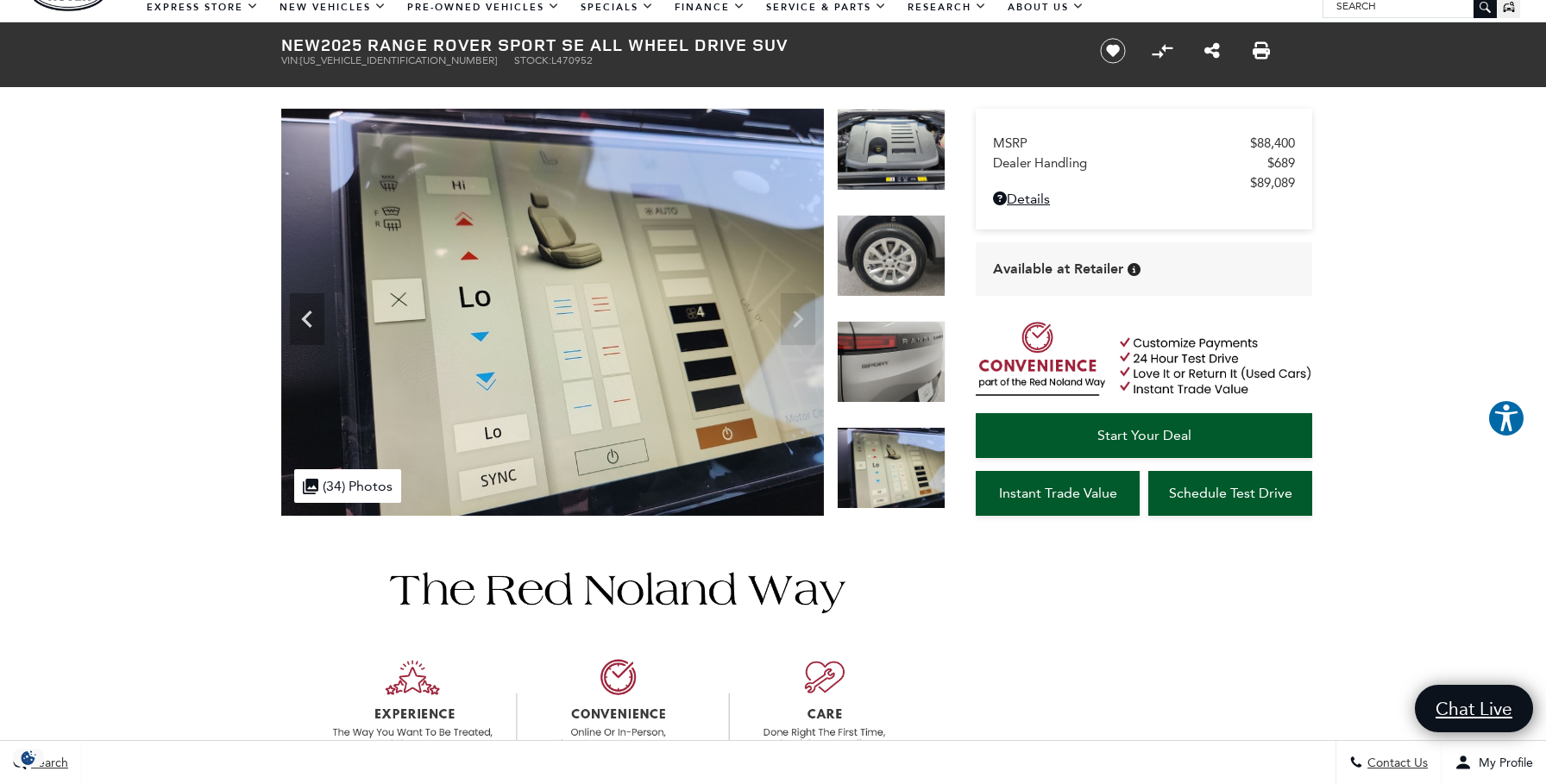
scroll to position [0, 0]
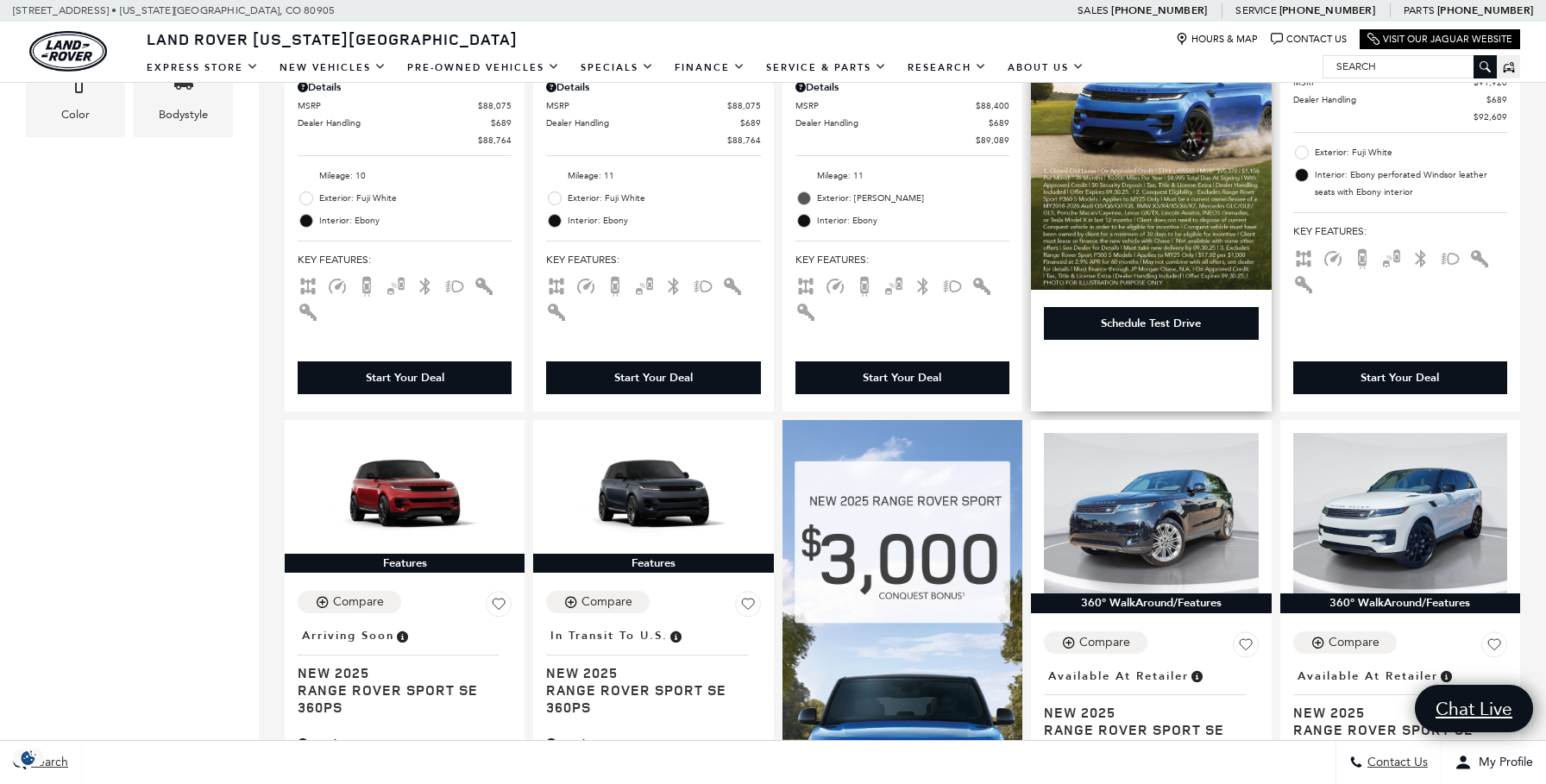
scroll to position [805, 0]
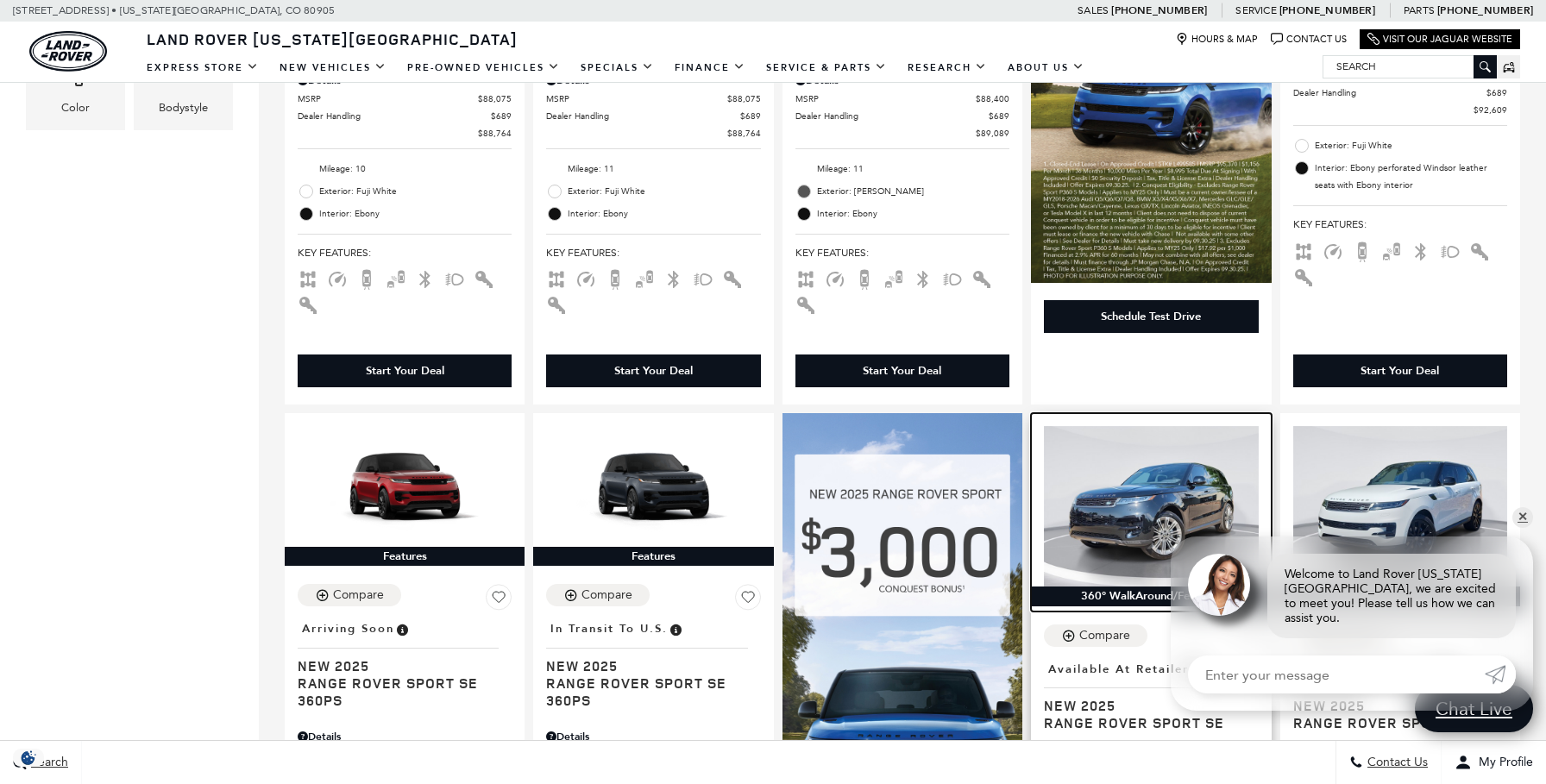
click at [1170, 505] on img at bounding box center [1151, 506] width 214 height 161
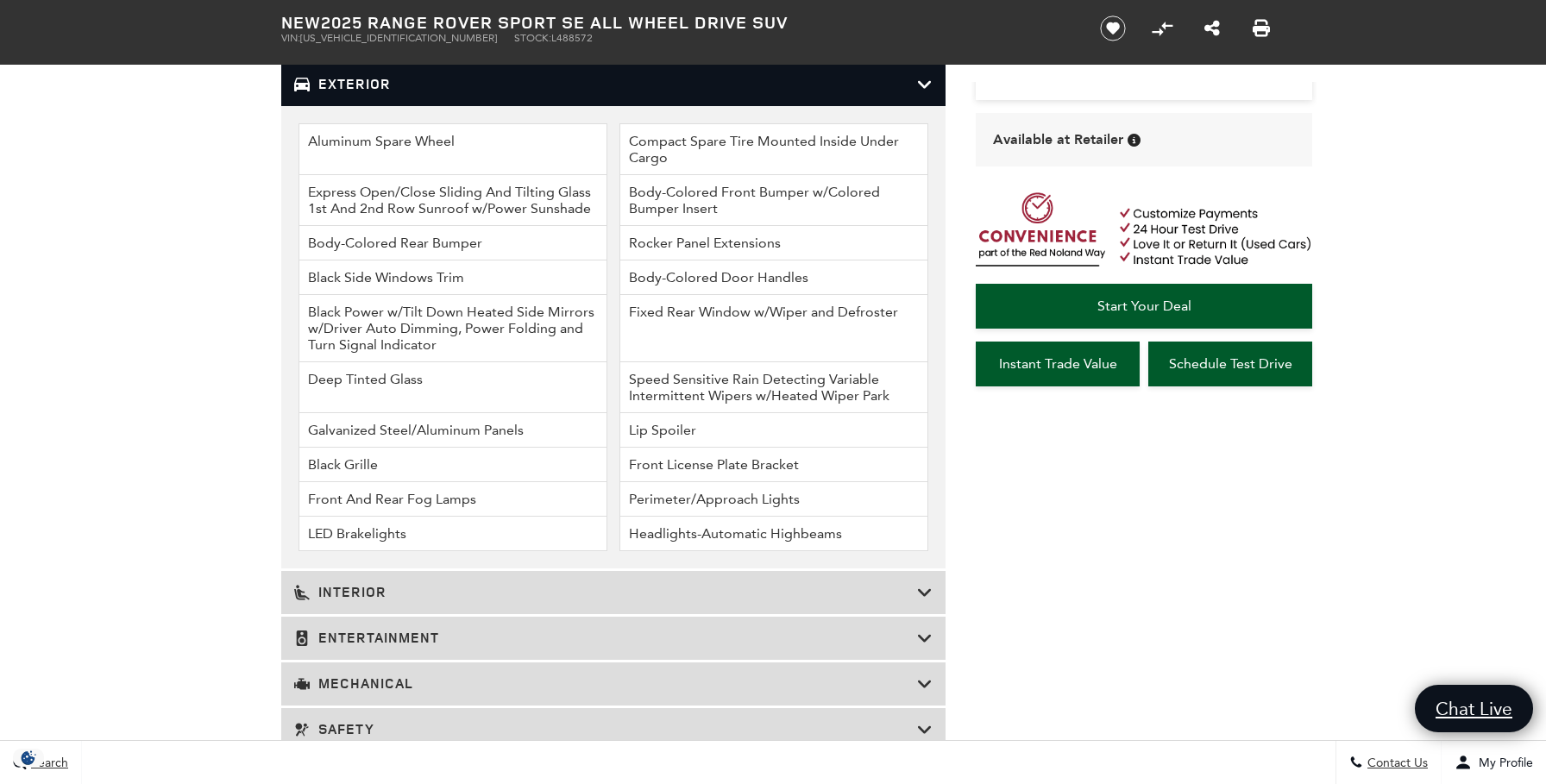
scroll to position [2147, 0]
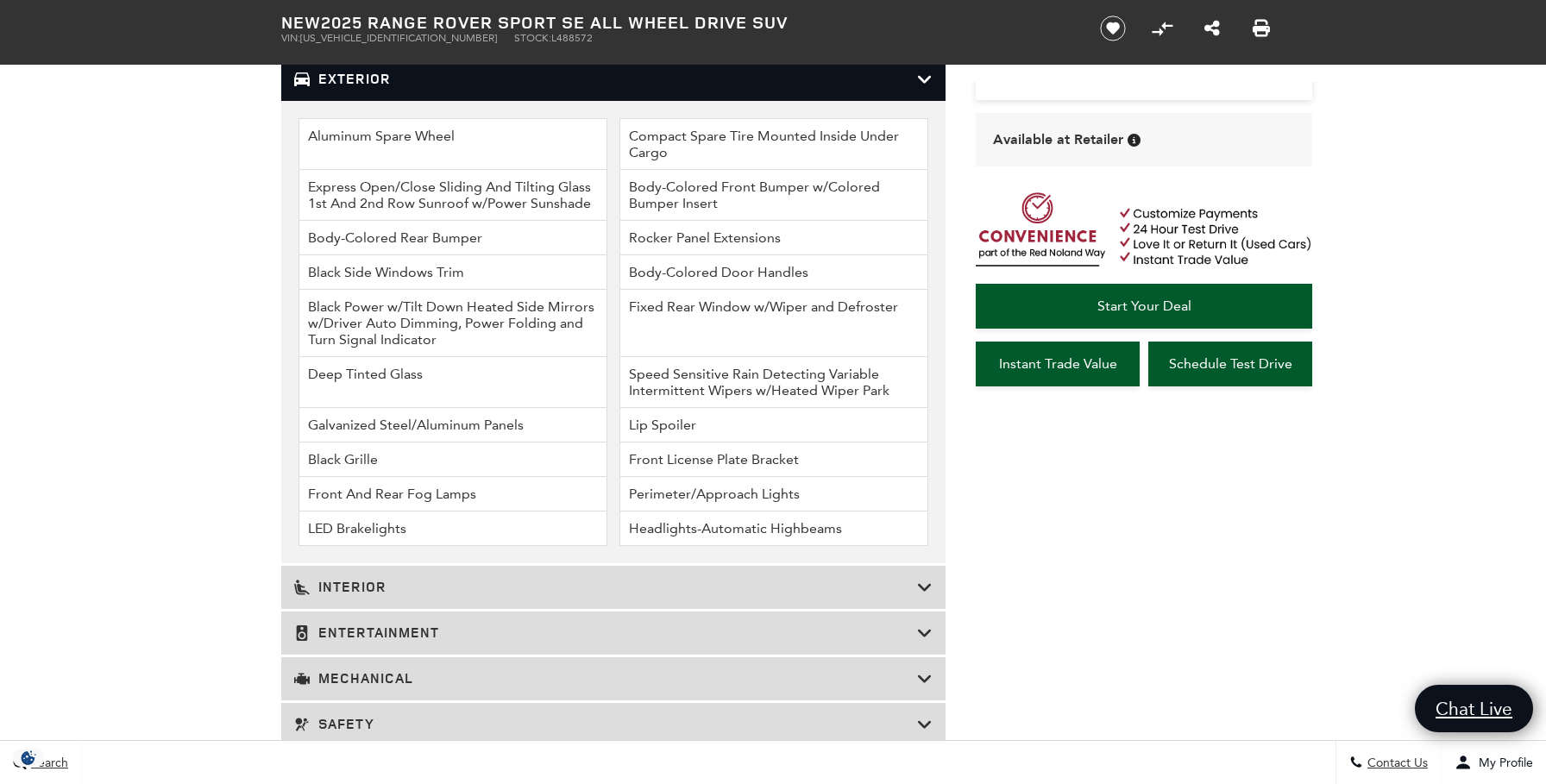
click at [913, 579] on h3 "Interior" at bounding box center [606, 587] width 623 height 17
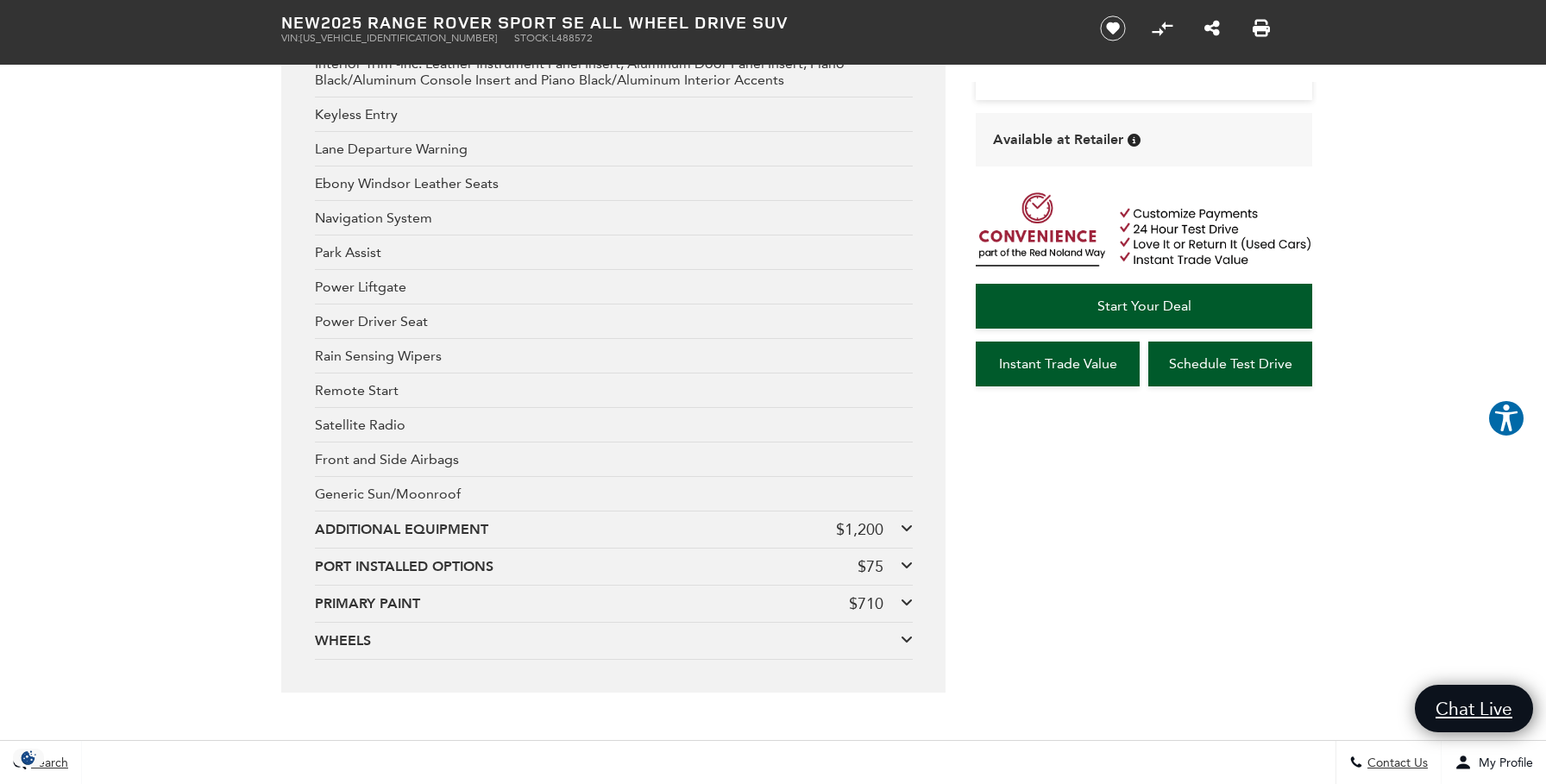
scroll to position [3602, 0]
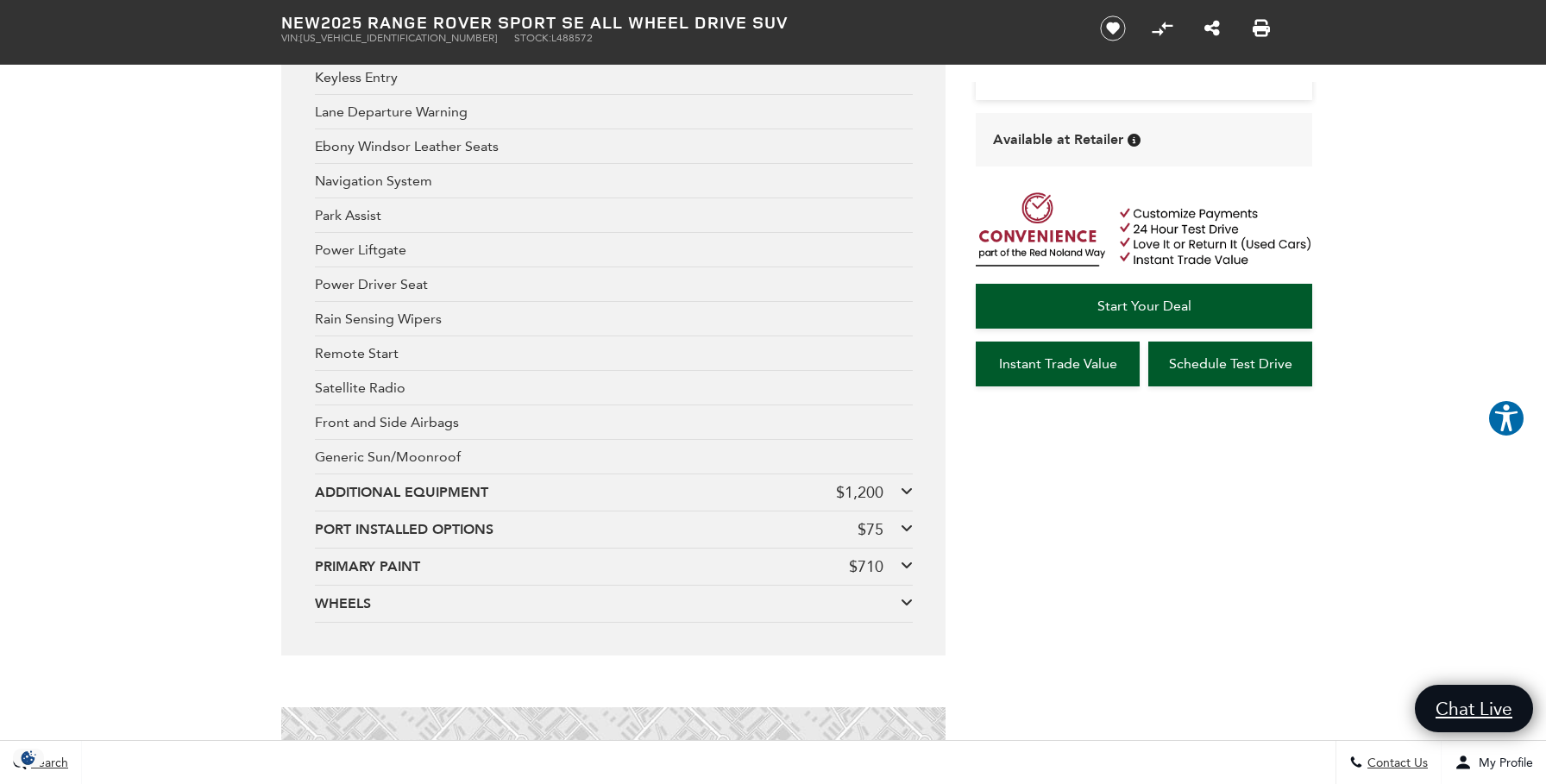
click at [906, 484] on icon at bounding box center [906, 490] width 12 height 14
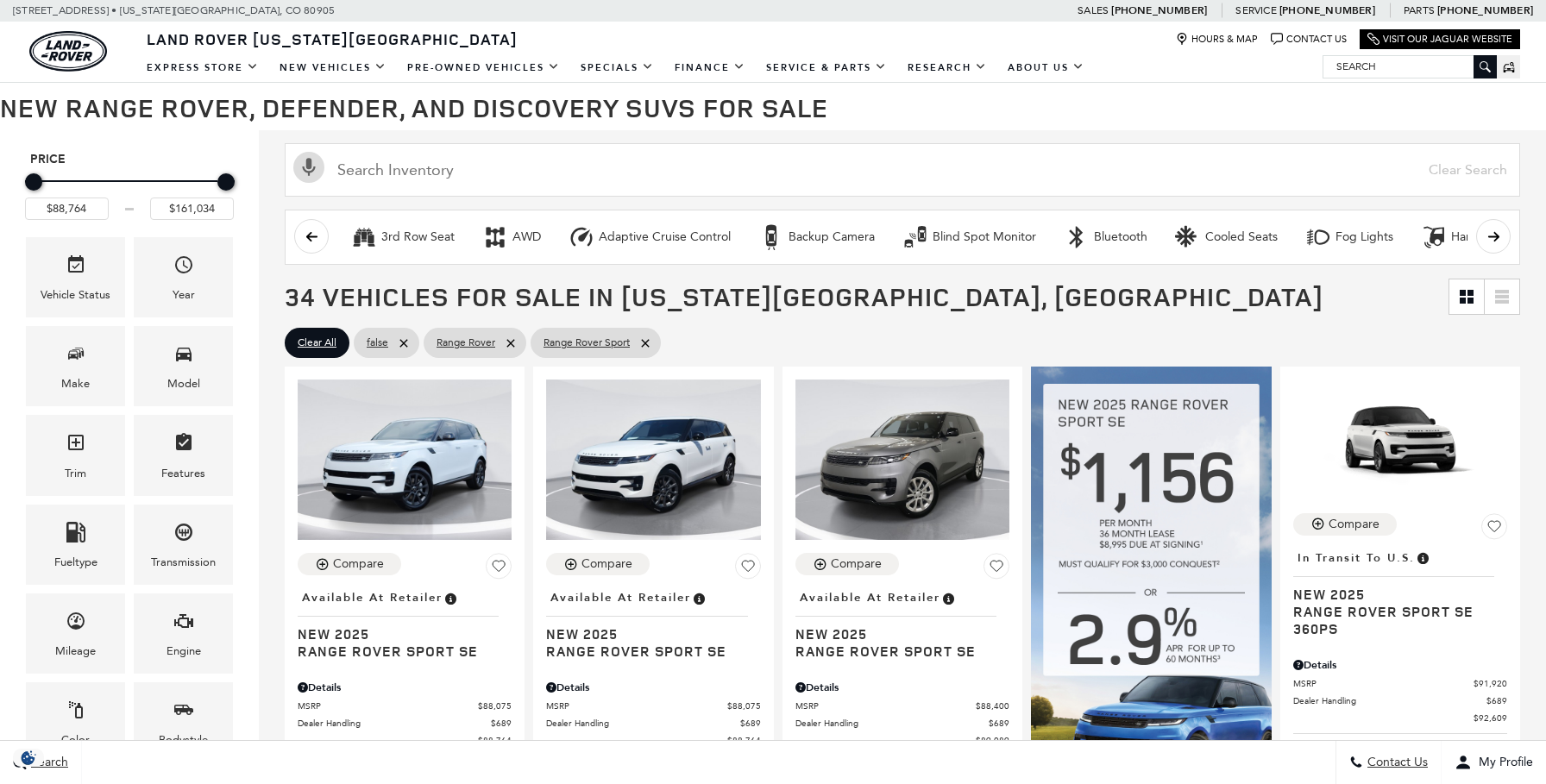
scroll to position [291, 0]
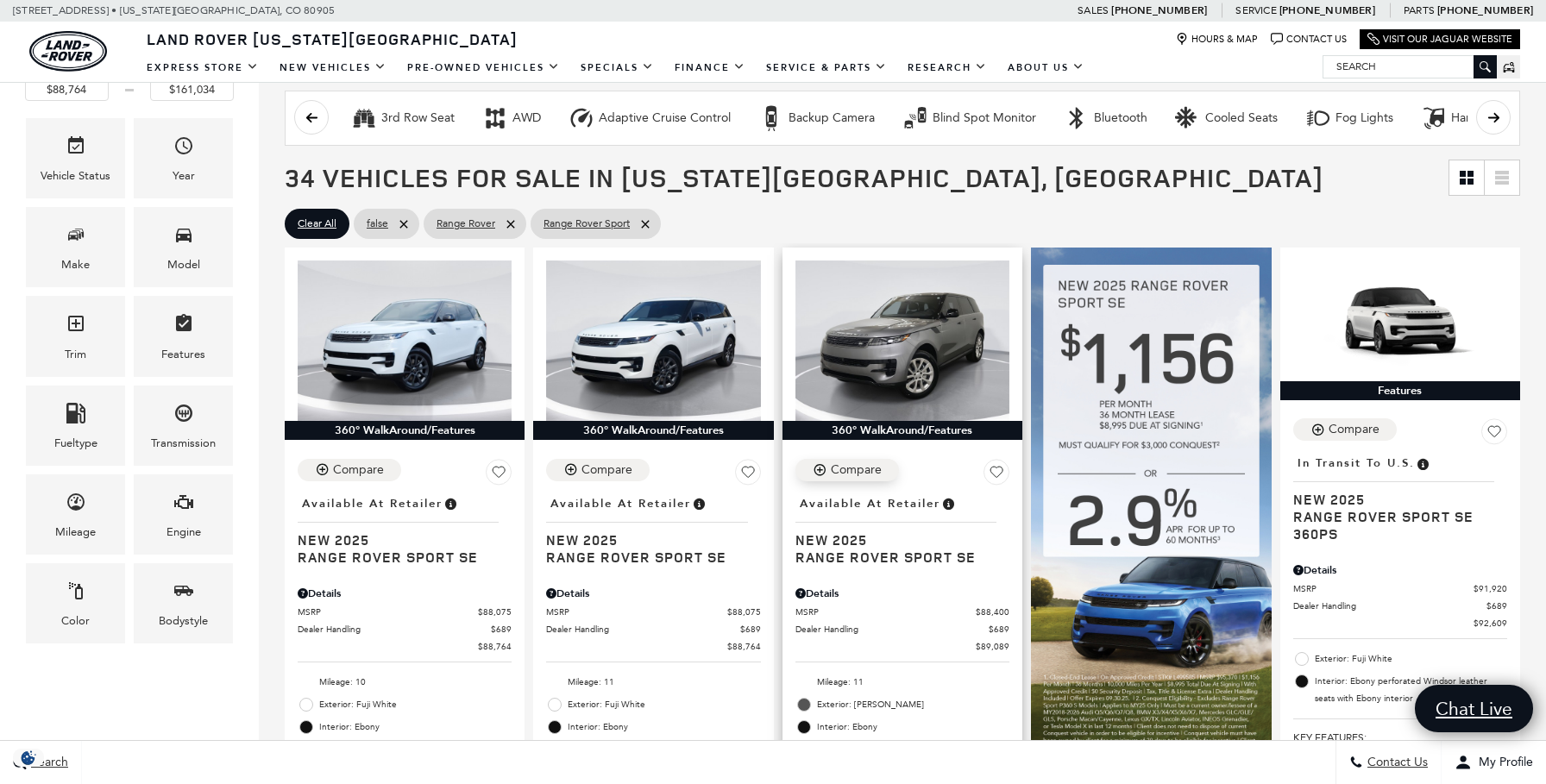
click at [862, 467] on div "Compare" at bounding box center [856, 469] width 51 height 15
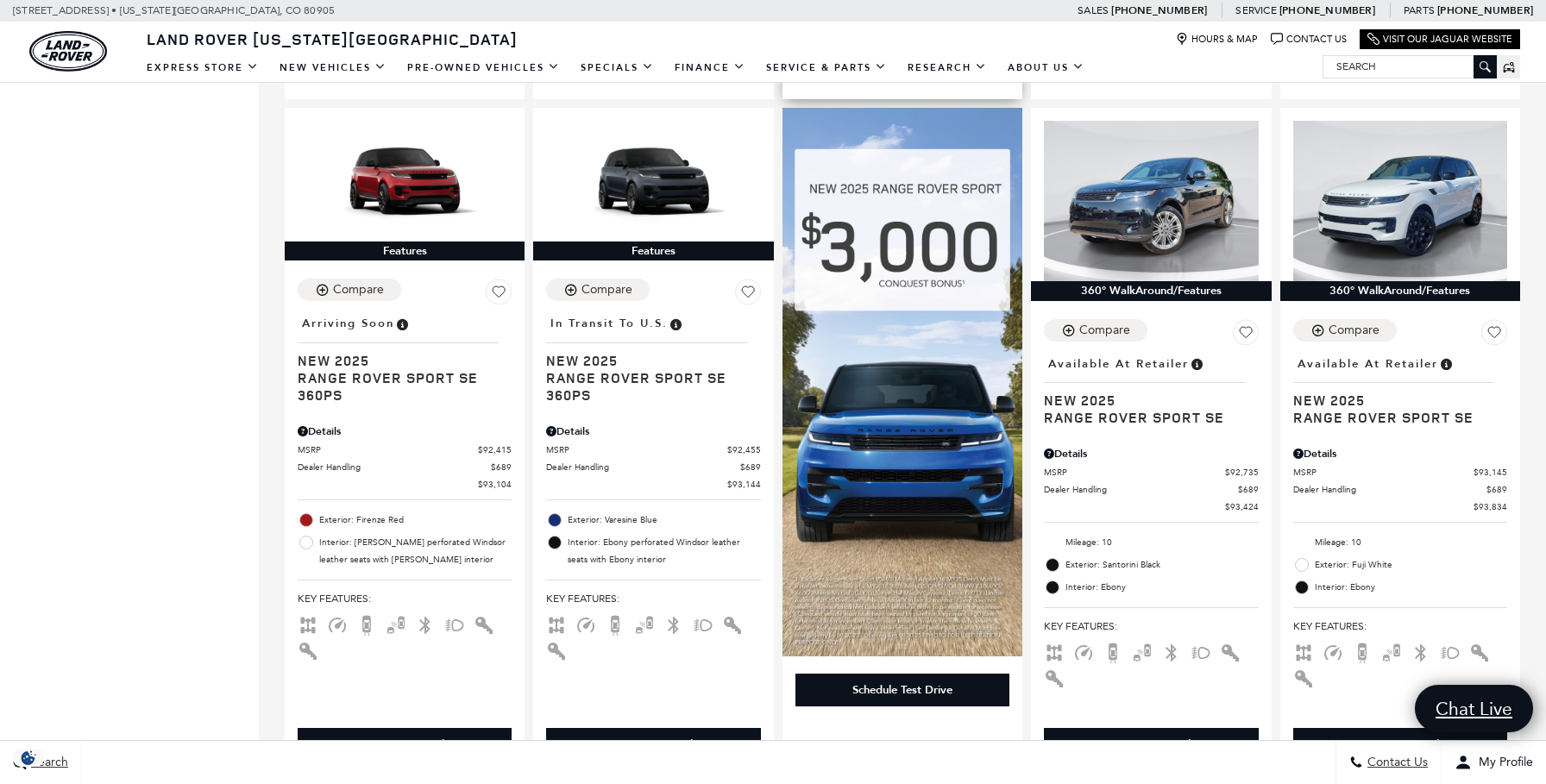
scroll to position [1114, 0]
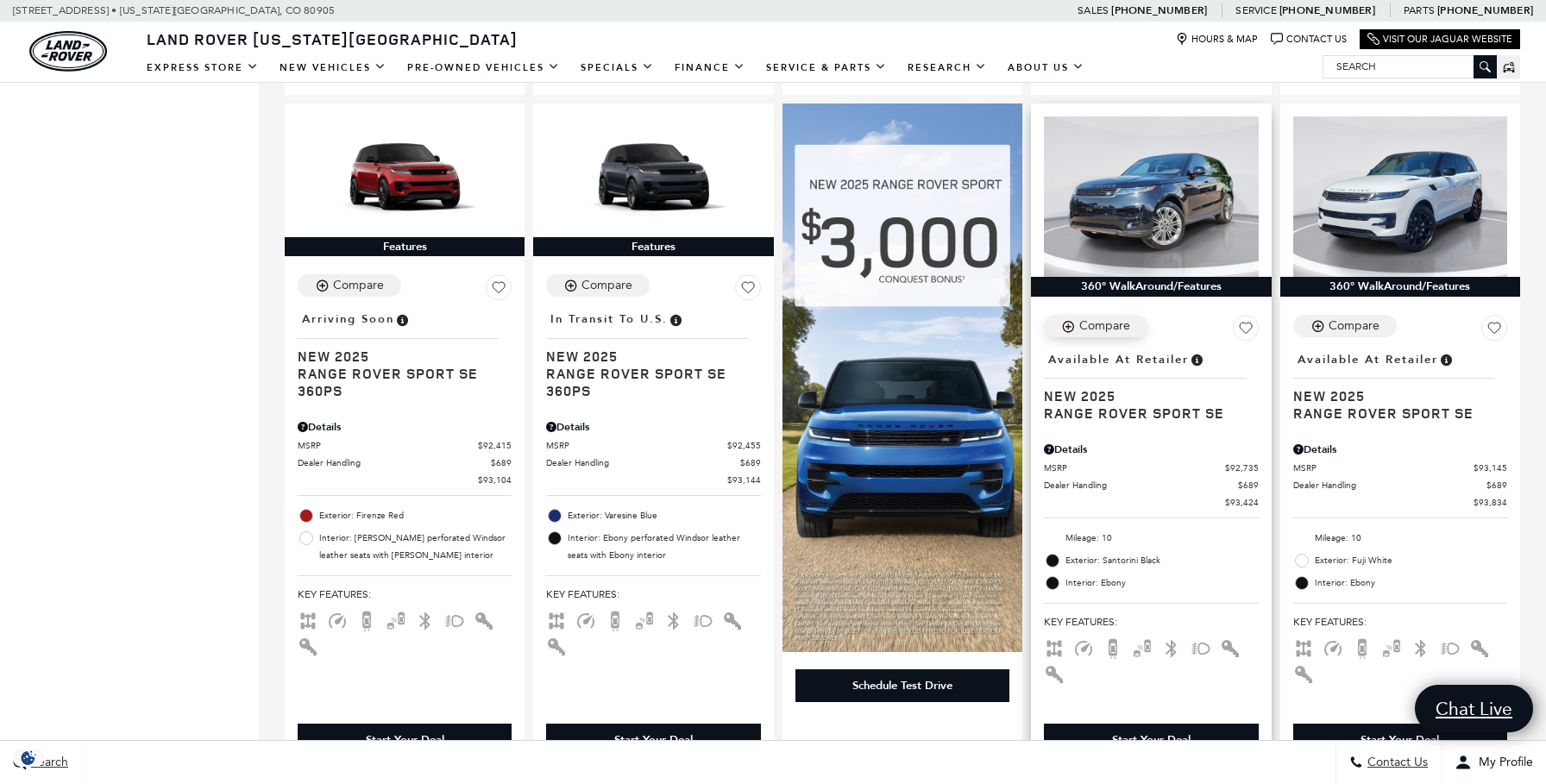
click at [1114, 325] on div "Compare" at bounding box center [1105, 326] width 51 height 15
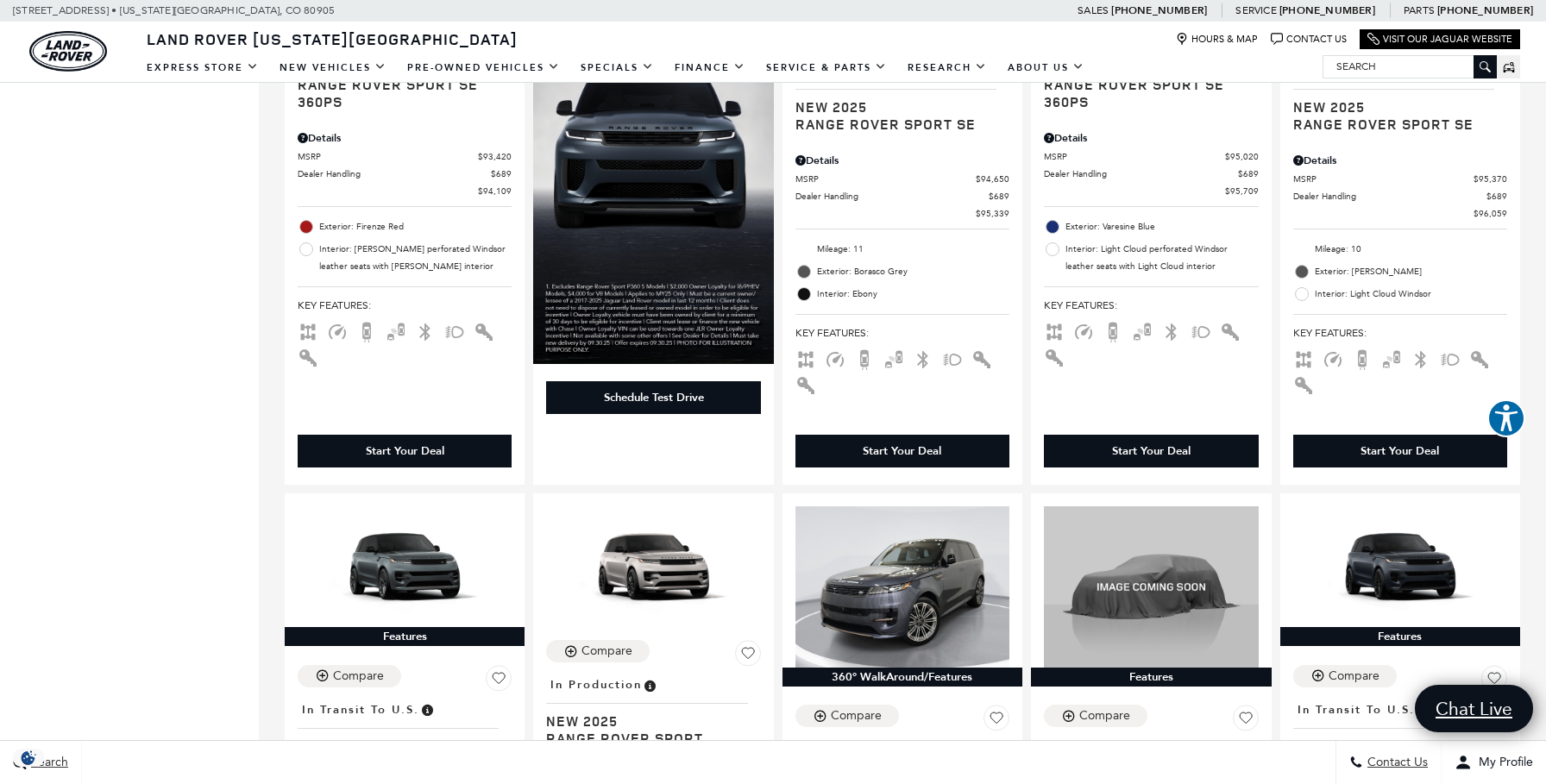
scroll to position [2086, 0]
